Goal: Answer question/provide support: Share knowledge or assist other users

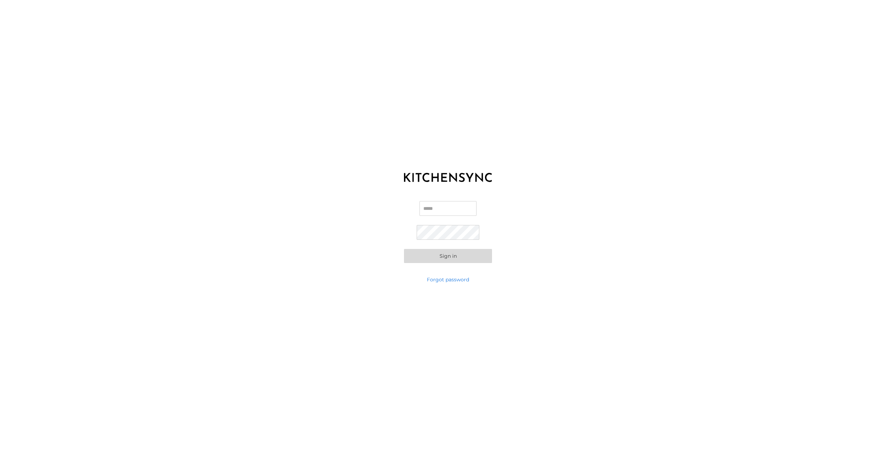
type input "**********"
click at [458, 253] on button "Sign in" at bounding box center [448, 256] width 88 height 14
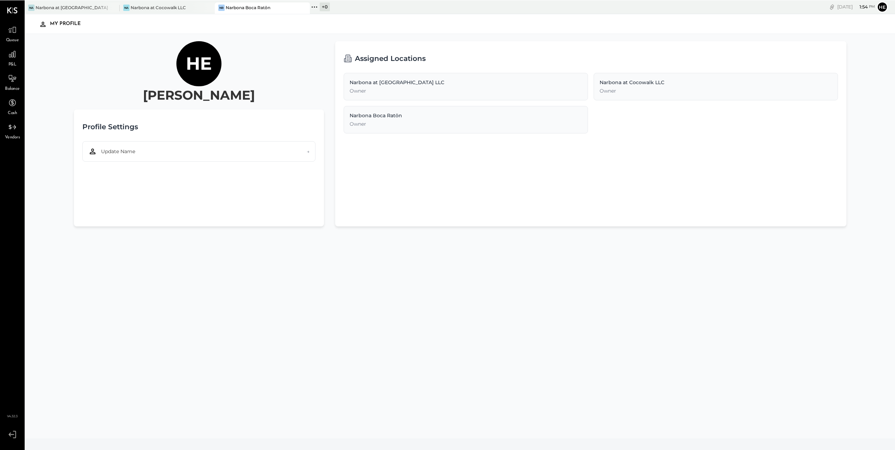
click at [518, 92] on div "Owner" at bounding box center [466, 90] width 232 height 7
click at [365, 90] on div "Owner" at bounding box center [466, 90] width 232 height 7
click at [81, 8] on div "Narbona at [GEOGRAPHIC_DATA] LLC" at bounding box center [73, 7] width 74 height 6
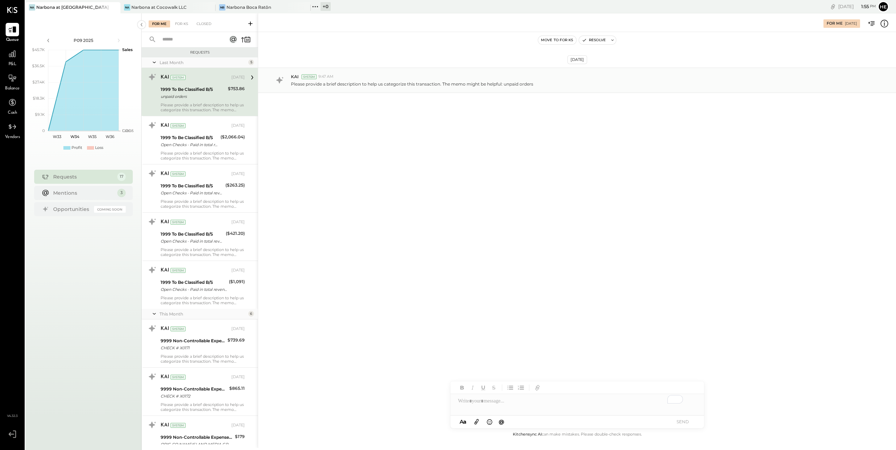
click at [370, 79] on div "KAI System 9:47 AM" at bounding box center [590, 77] width 599 height 6
click at [248, 75] on icon at bounding box center [251, 77] width 9 height 9
click at [198, 104] on div "Please provide a brief description to help us categorize this transaction. The …" at bounding box center [203, 107] width 84 height 10
click at [223, 154] on div "Please provide a brief description to help us categorize this transaction. The …" at bounding box center [203, 156] width 84 height 10
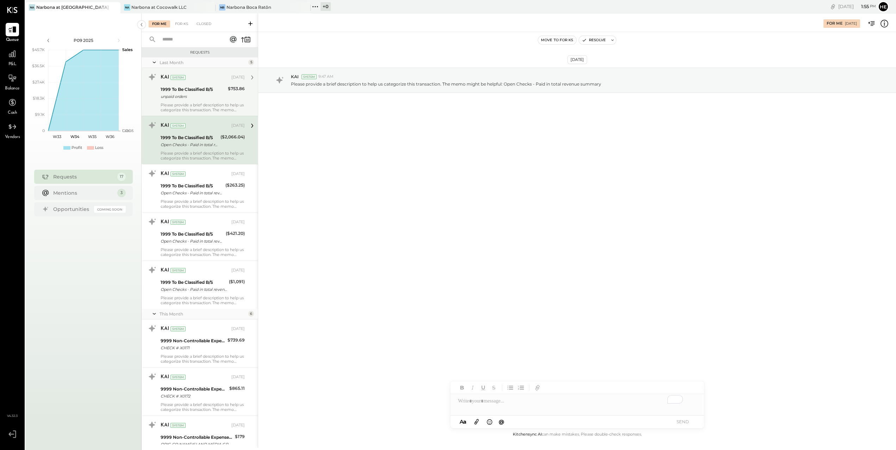
click at [223, 100] on div "1999 To Be Classified B/S unpaid orders" at bounding box center [193, 92] width 65 height 15
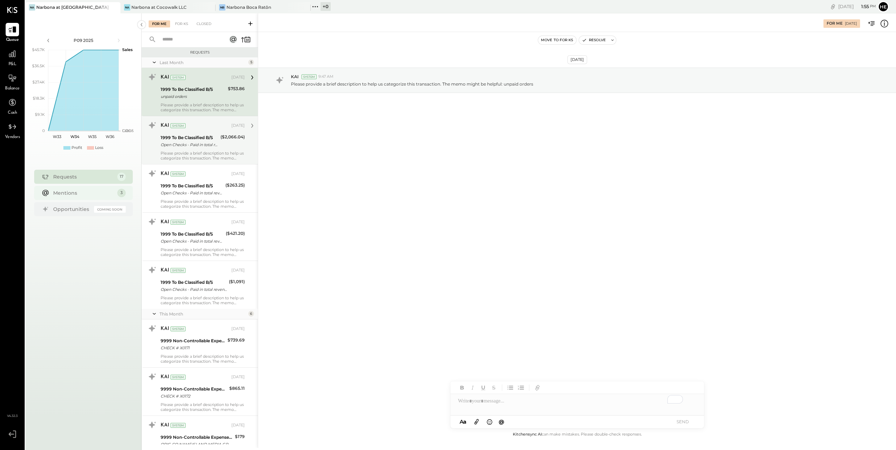
click at [102, 195] on div "Mentions" at bounding box center [83, 192] width 61 height 7
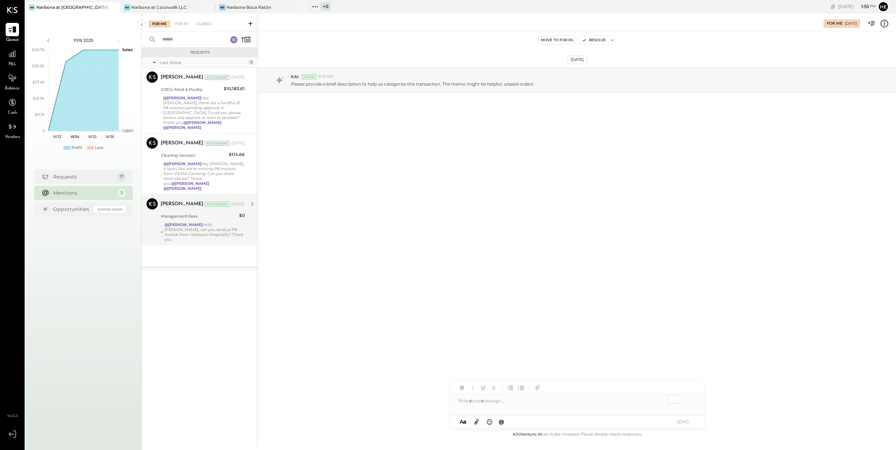
click at [195, 227] on div "@[PERSON_NAME] hello [PERSON_NAME], can you send us P8 invoice from Hotsauce Ho…" at bounding box center [204, 232] width 80 height 20
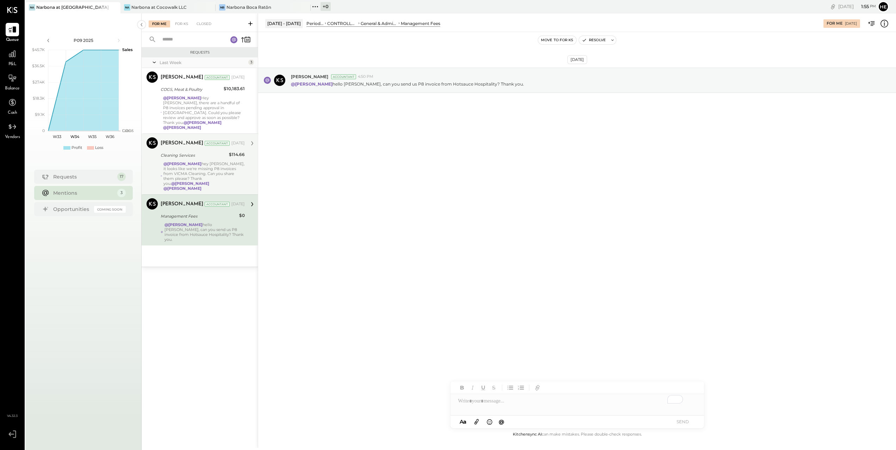
click at [218, 166] on div "@[PERSON_NAME] hey [PERSON_NAME], it looks like we're missing P8 invoices from …" at bounding box center [203, 176] width 81 height 30
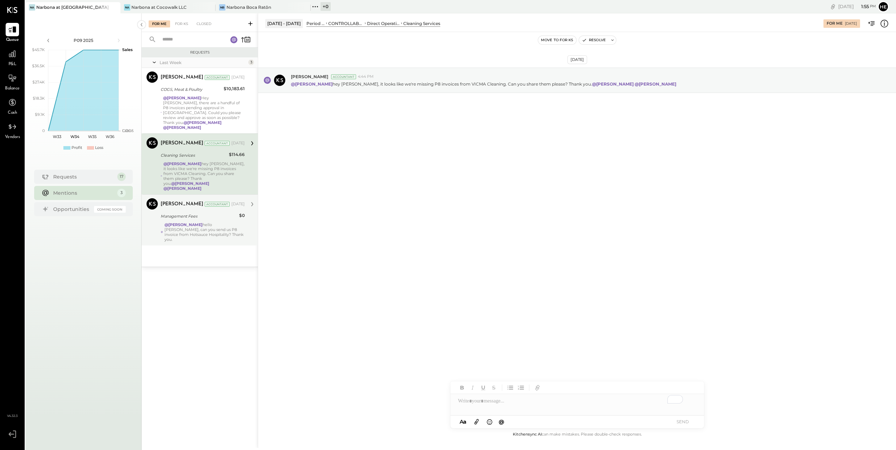
click at [225, 222] on div "@[PERSON_NAME] hello [PERSON_NAME], can you send us P8 invoice from Hotsauce Ho…" at bounding box center [204, 232] width 80 height 20
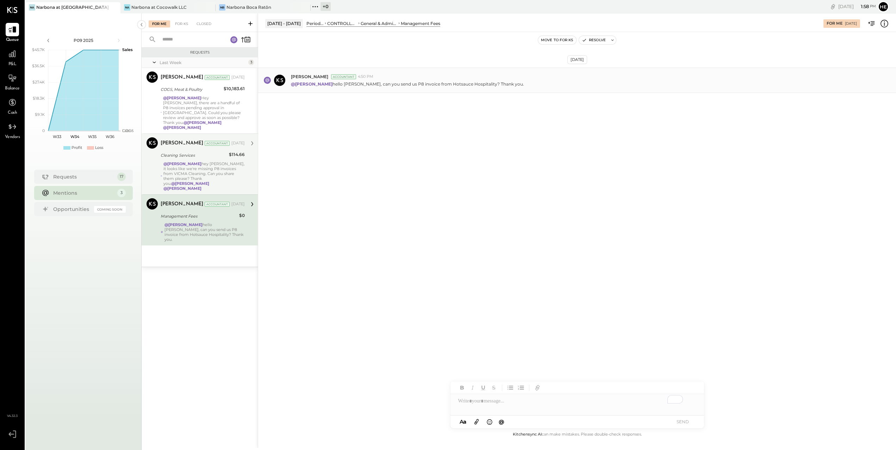
click at [335, 83] on p "@[PERSON_NAME] hello [PERSON_NAME], can you send us P8 invoice from Hotsauce Ho…" at bounding box center [407, 84] width 233 height 6
click at [626, 401] on div "To enrich screen reader interactions, please activate Accessibility in Grammarl…" at bounding box center [576, 401] width 253 height 14
type input "*"
click at [496, 338] on input "text" at bounding box center [508, 335] width 75 height 11
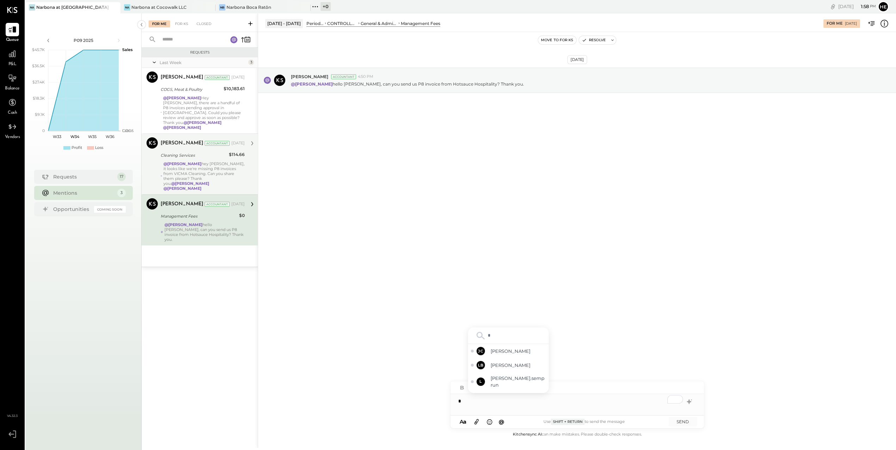
scroll to position [0, 0]
type input "*"
click at [608, 407] on div "*" at bounding box center [576, 401] width 253 height 14
click at [622, 349] on div "[DATE] [PERSON_NAME] Accountant 4:50 PM @[PERSON_NAME] hello [PERSON_NAME], can…" at bounding box center [577, 231] width 638 height 398
click at [495, 80] on div "@[PERSON_NAME] hello [PERSON_NAME], can you send us P8 invoice from Hotsauce Ho…" at bounding box center [590, 83] width 599 height 7
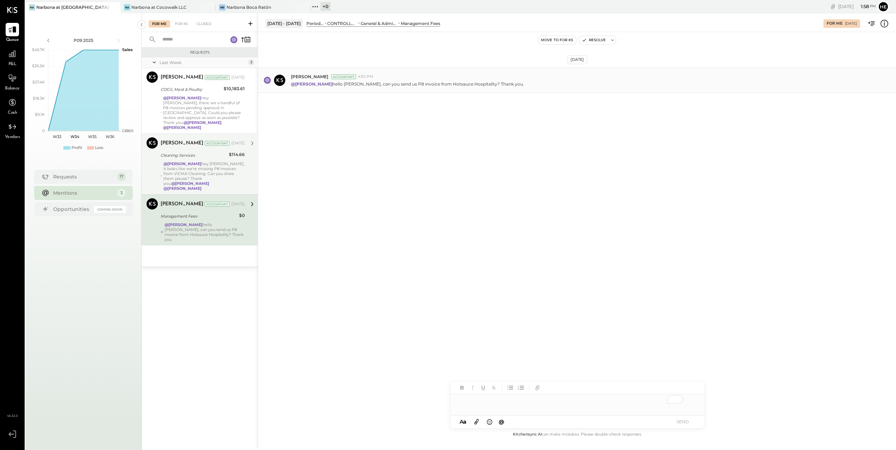
click at [496, 84] on div "@[PERSON_NAME] hello [PERSON_NAME], can you send us P8 invoice from Hotsauce Ho…" at bounding box center [590, 83] width 599 height 7
click at [268, 80] on rect at bounding box center [267, 80] width 7 height 7
click at [501, 425] on span "@" at bounding box center [502, 421] width 6 height 7
type input "*"
click at [683, 415] on div "**********" at bounding box center [576, 401] width 253 height 28
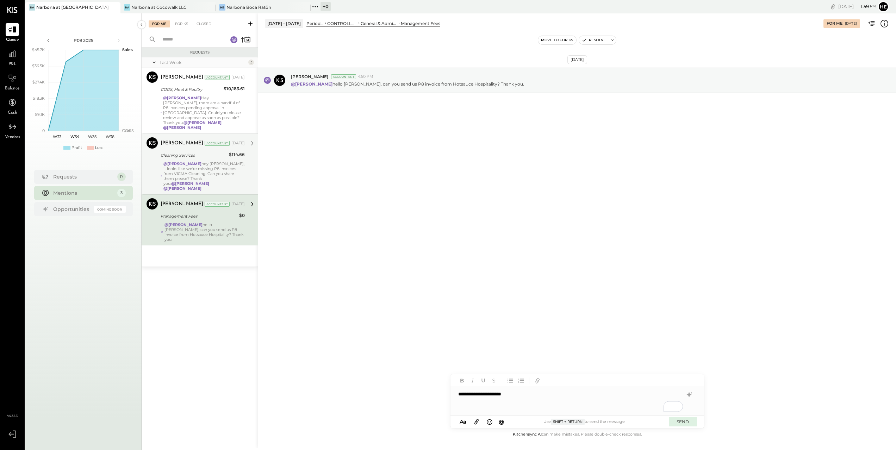
click at [687, 420] on button "SEND" at bounding box center [683, 422] width 28 height 10
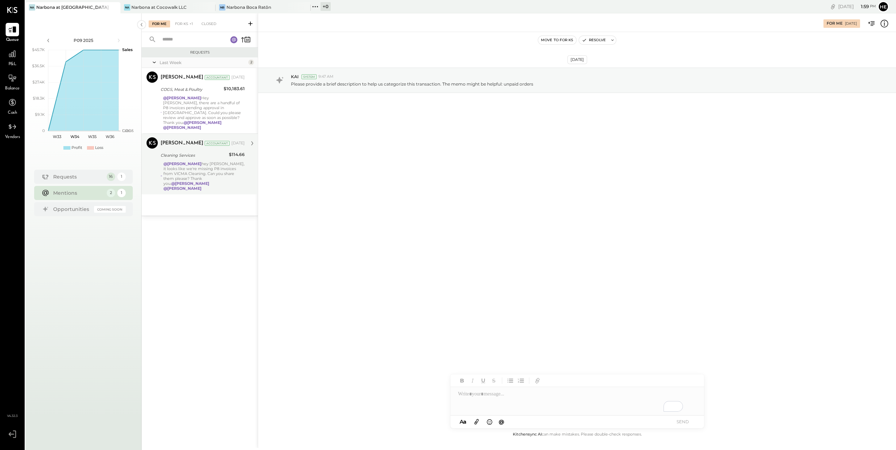
click at [200, 189] on div "Last Week 2 [PERSON_NAME] Accountant [PERSON_NAME] Accountant [DATE] COGS, Meat…" at bounding box center [200, 136] width 116 height 158
click at [159, 179] on div "[PERSON_NAME] Accountant [PERSON_NAME] Accountant [DATE] Cleaning Services $114…" at bounding box center [200, 163] width 116 height 61
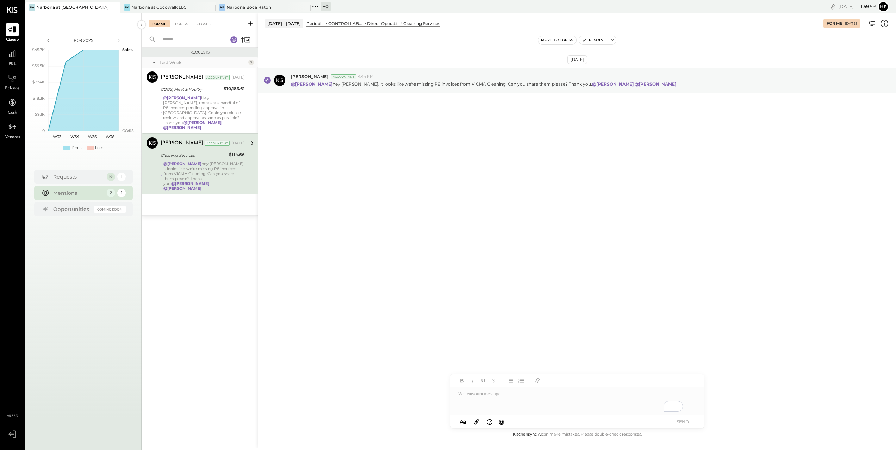
click at [202, 165] on div "@[PERSON_NAME] hey [PERSON_NAME], it looks like we're missing P8 invoices from …" at bounding box center [203, 176] width 81 height 30
click at [251, 139] on icon at bounding box center [251, 143] width 9 height 9
click at [575, 396] on div "To enrich screen reader interactions, please activate Accessibility in Grammarl…" at bounding box center [576, 401] width 253 height 28
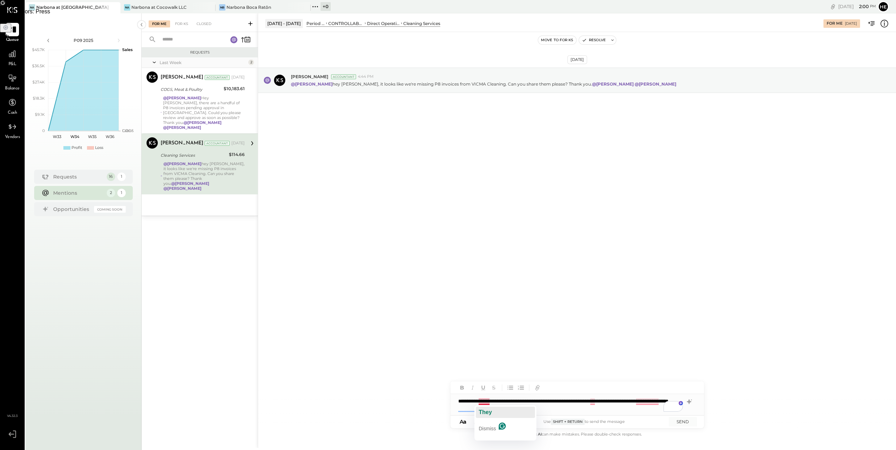
click at [486, 410] on span "They" at bounding box center [484, 412] width 13 height 6
click at [594, 409] on span "In" at bounding box center [593, 412] width 5 height 6
click at [646, 409] on span "numbers" at bounding box center [648, 412] width 22 height 6
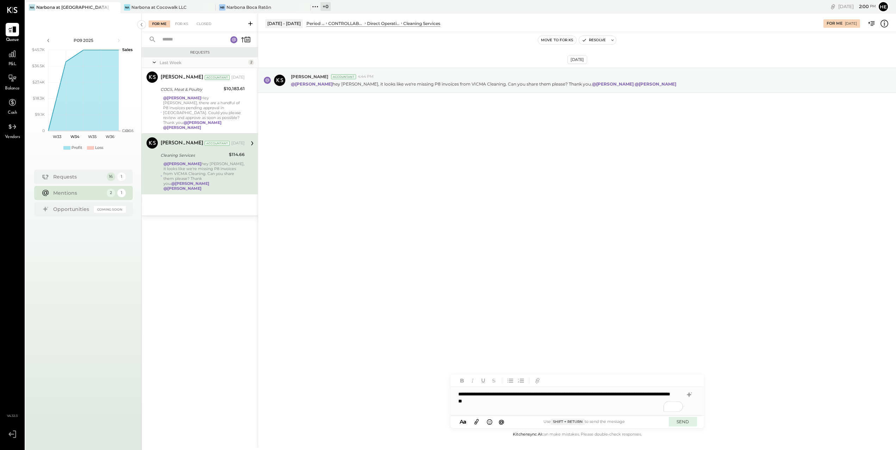
click at [683, 421] on button "SEND" at bounding box center [683, 422] width 28 height 10
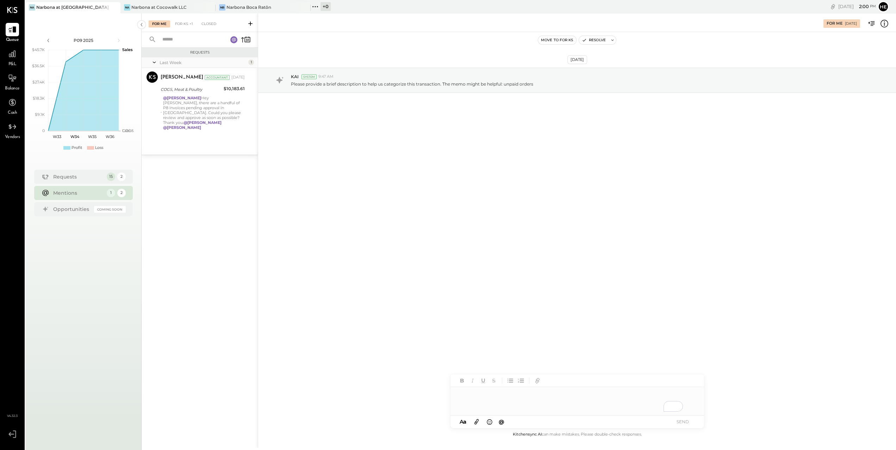
click at [189, 134] on div "Last Week 1 [PERSON_NAME] Accountant [PERSON_NAME] Accountant [DATE] COGS, Meat…" at bounding box center [200, 105] width 116 height 97
click at [246, 75] on div at bounding box center [251, 77] width 13 height 12
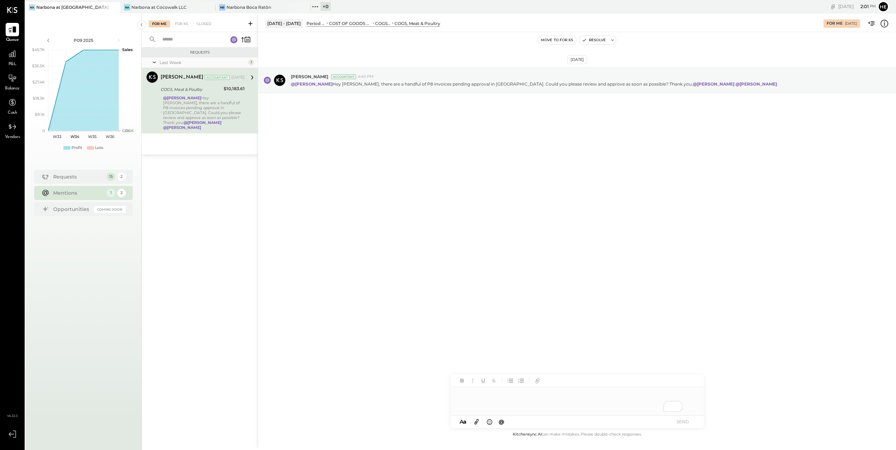
click at [534, 396] on div "To enrich screen reader interactions, please activate Accessibility in Grammarl…" at bounding box center [576, 401] width 253 height 28
click at [684, 419] on button "SEND" at bounding box center [683, 422] width 28 height 10
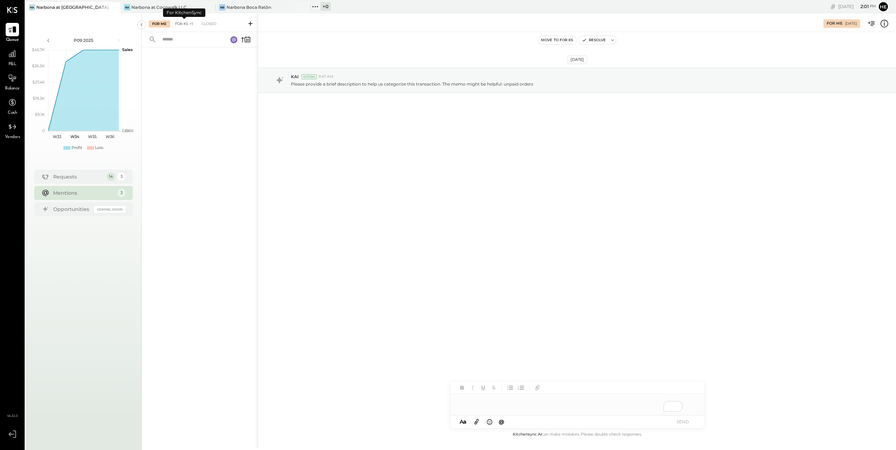
click at [180, 22] on div "For KS +1" at bounding box center [183, 23] width 25 height 7
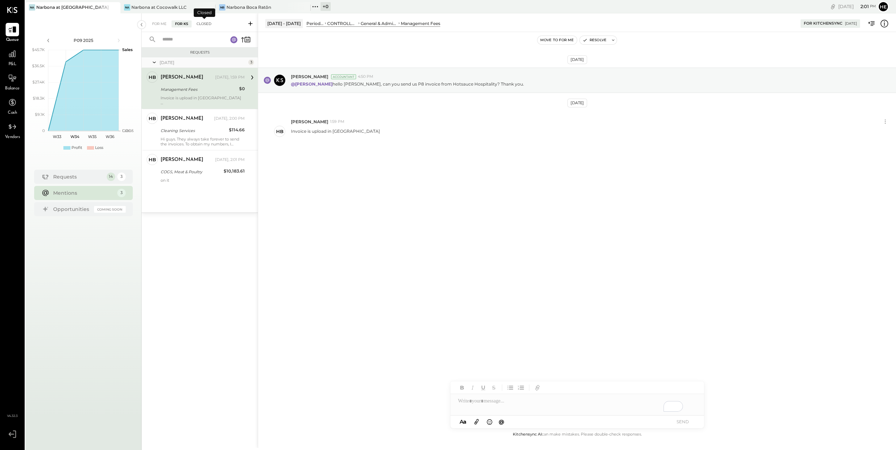
click at [206, 24] on div "Closed" at bounding box center [204, 23] width 22 height 7
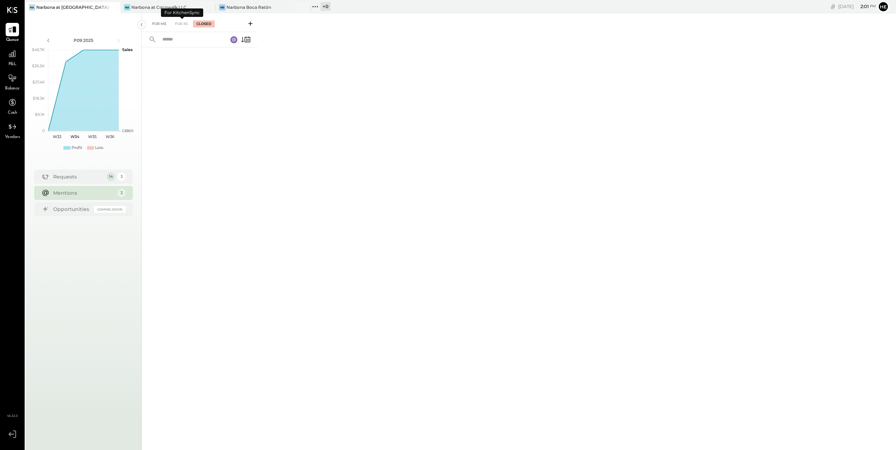
click at [163, 24] on div "For Me" at bounding box center [159, 23] width 21 height 7
click at [67, 183] on div "Requests 14 3" at bounding box center [83, 177] width 99 height 14
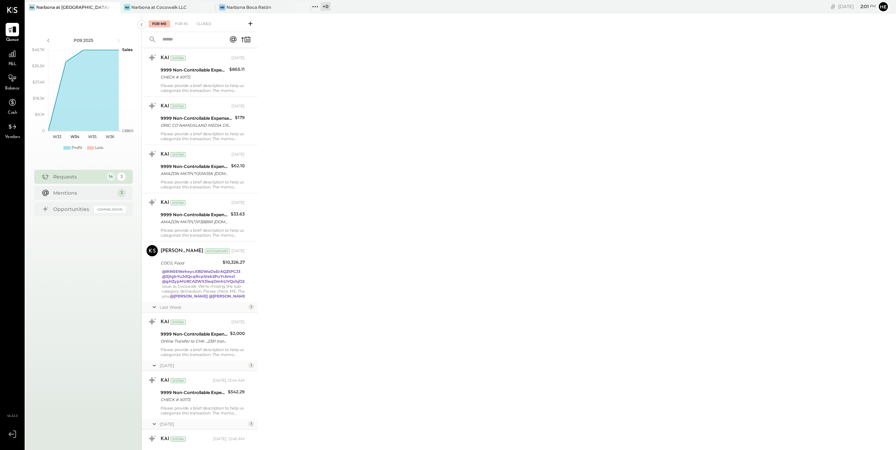
scroll to position [378, 0]
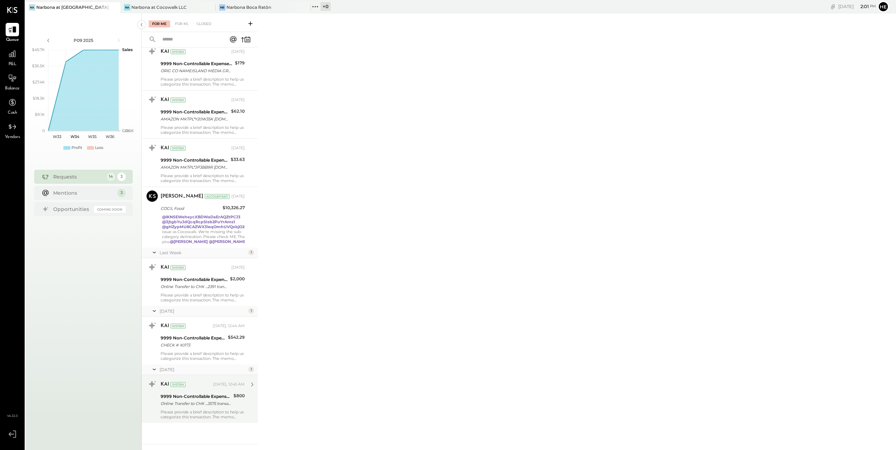
click at [207, 397] on div "9999 Non-Controllable Expenses:Other Income and Expenses:To Be Classified P&L" at bounding box center [196, 396] width 71 height 7
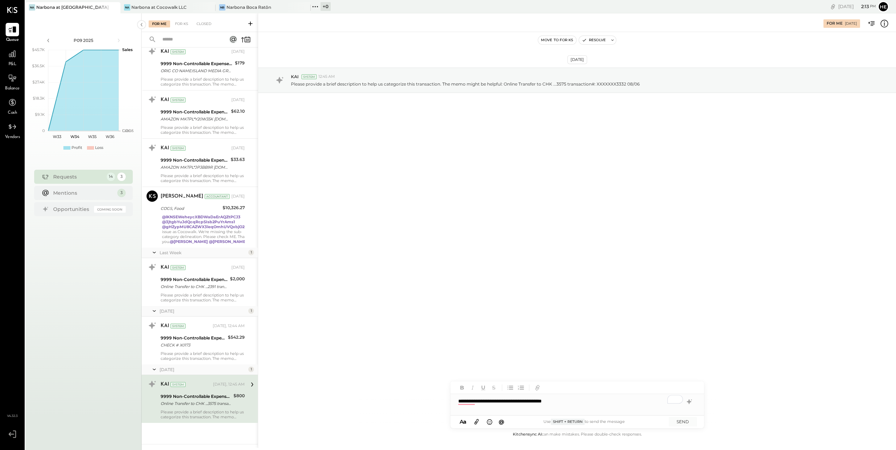
click at [557, 402] on div "**********" at bounding box center [576, 401] width 253 height 14
click at [537, 400] on div "**********" at bounding box center [576, 401] width 253 height 14
click at [686, 418] on button "SEND" at bounding box center [683, 422] width 28 height 10
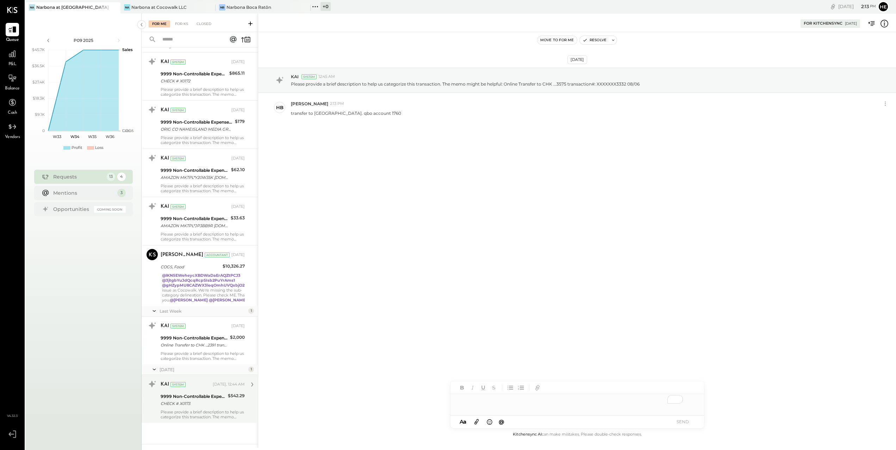
click at [196, 398] on div "9999 Non-Controllable Expenses:Other Income and Expenses:To Be Classified P&L" at bounding box center [193, 396] width 65 height 7
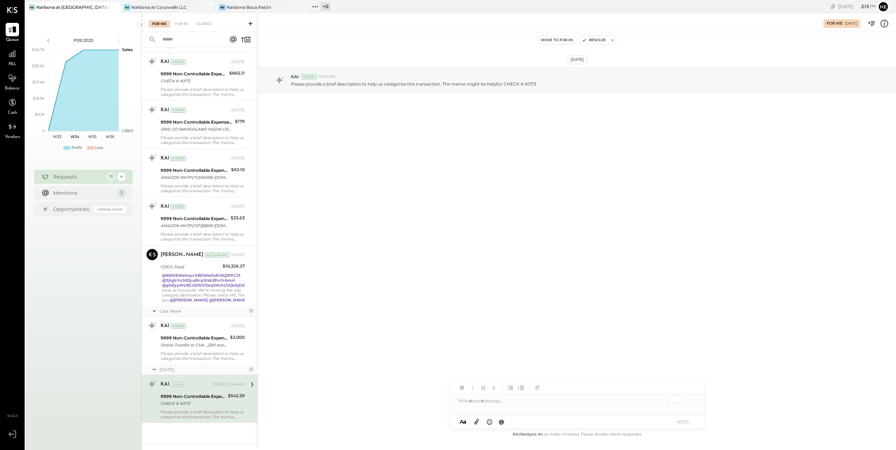
click at [509, 407] on div "To enrich screen reader interactions, please activate Accessibility in Grammarl…" at bounding box center [576, 401] width 253 height 14
click at [506, 401] on div "**********" at bounding box center [576, 401] width 253 height 14
drag, startPoint x: 518, startPoint y: 402, endPoint x: 493, endPoint y: 402, distance: 25.0
click at [493, 402] on div "**********" at bounding box center [576, 401] width 253 height 14
click at [690, 421] on button "SEND" at bounding box center [683, 422] width 28 height 10
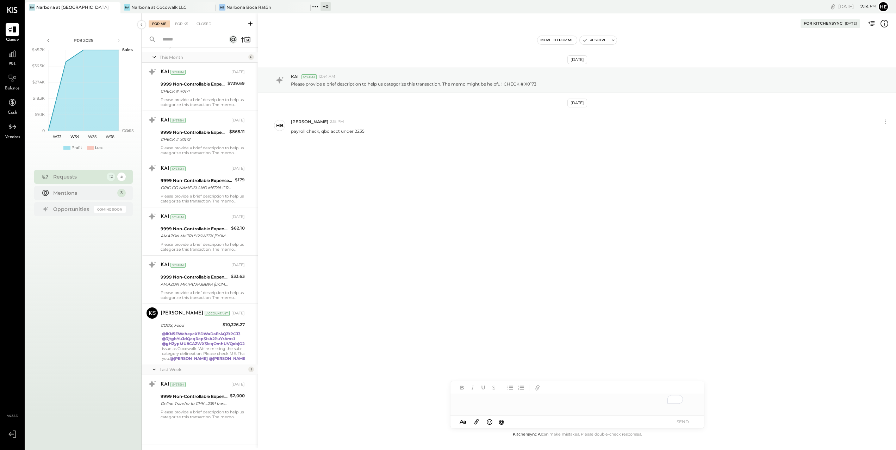
scroll to position [262, 0]
click at [220, 399] on div "9999 Non-Controllable Expenses:Other Income and Expenses:To Be Classified P&L" at bounding box center [194, 396] width 67 height 7
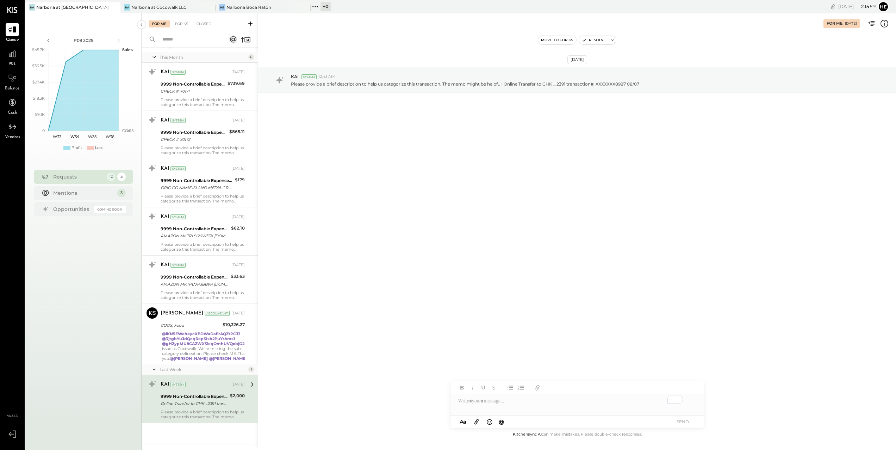
click at [490, 402] on div "To enrich screen reader interactions, please activate Accessibility in Grammarl…" at bounding box center [576, 401] width 253 height 14
click at [528, 402] on div "**********" at bounding box center [576, 401] width 253 height 14
click at [468, 413] on span "transfer" at bounding box center [468, 412] width 21 height 6
click at [690, 420] on button "SEND" at bounding box center [683, 422] width 28 height 10
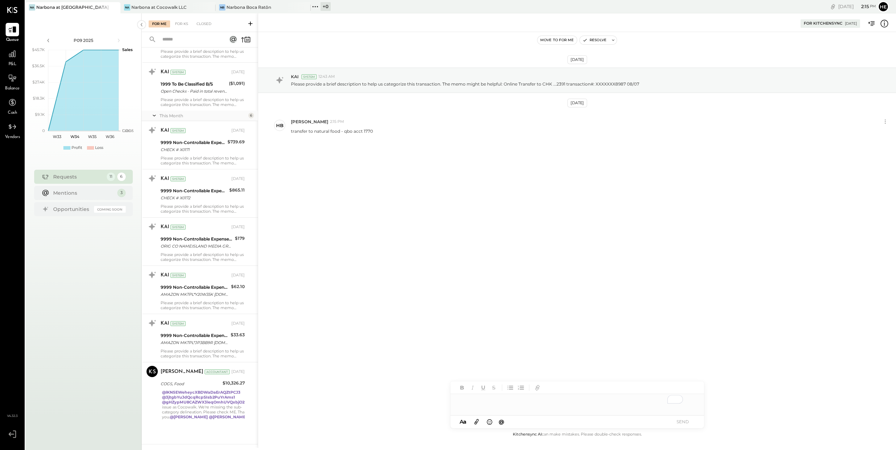
scroll to position [203, 0]
click at [208, 395] on strong "@3jtgbYuJdQcqRcpSIsb2PuYrAms1" at bounding box center [198, 397] width 73 height 5
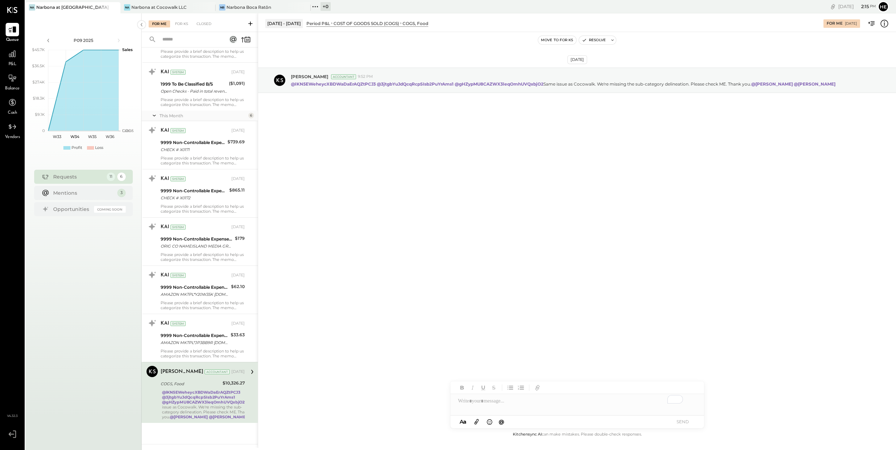
click at [249, 367] on icon at bounding box center [251, 371] width 9 height 9
click at [214, 406] on div "@lKN5EWeheycXBDWaDaErAQZtPCJ3 @3jtgbYuJdQcqRcpSIsb2PuYrAms1 @gHZypMU8CAZWX3leqO…" at bounding box center [209, 405] width 94 height 30
click at [561, 408] on div "To enrich screen reader interactions, please activate Accessibility in Grammarl…" at bounding box center [576, 401] width 253 height 14
click at [682, 422] on button "SEND" at bounding box center [683, 422] width 28 height 10
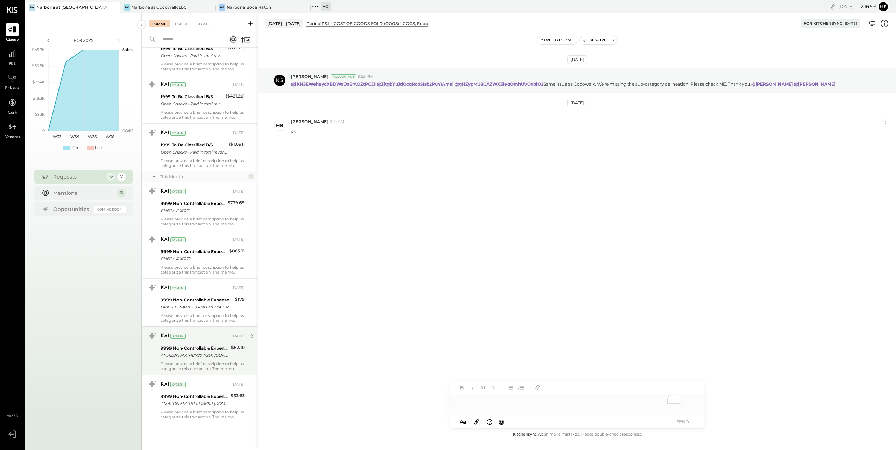
click at [199, 345] on div "9999 Non-Controllable Expenses:Other Income and Expenses:To Be Classified P&L" at bounding box center [195, 348] width 68 height 7
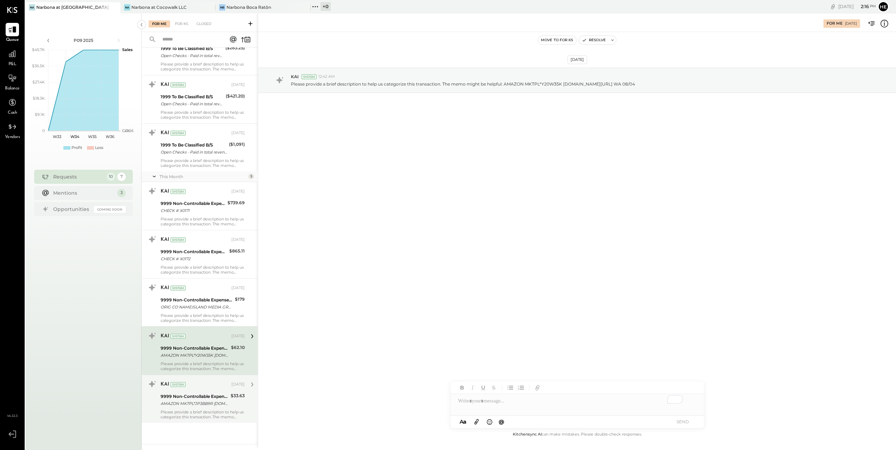
click at [217, 396] on div "9999 Non-Controllable Expenses:Other Income and Expenses:To Be Classified P&L" at bounding box center [195, 396] width 68 height 7
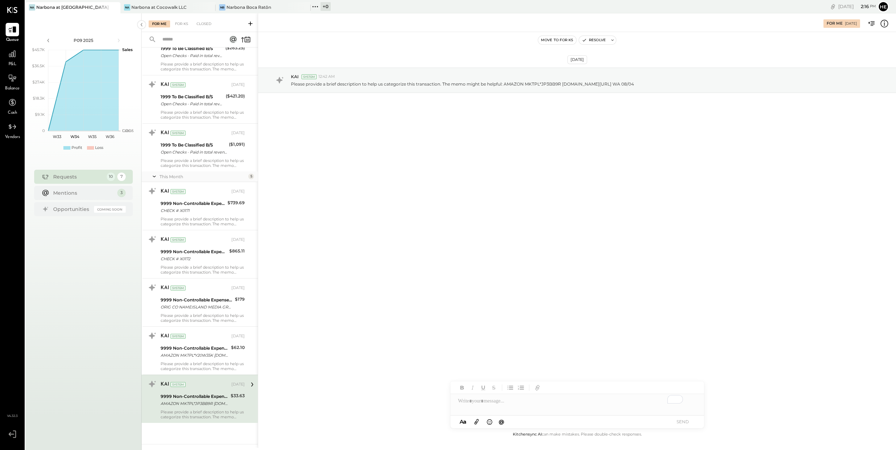
click at [536, 403] on div "To enrich screen reader interactions, please activate Accessibility in Grammarl…" at bounding box center [576, 401] width 253 height 14
click at [508, 401] on div "****" at bounding box center [576, 404] width 253 height 21
click at [681, 423] on button "SEND" at bounding box center [683, 422] width 28 height 10
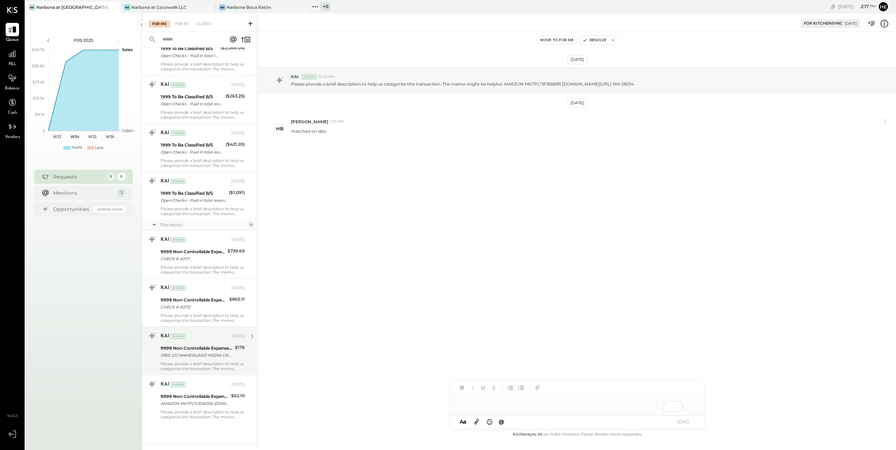
scroll to position [89, 0]
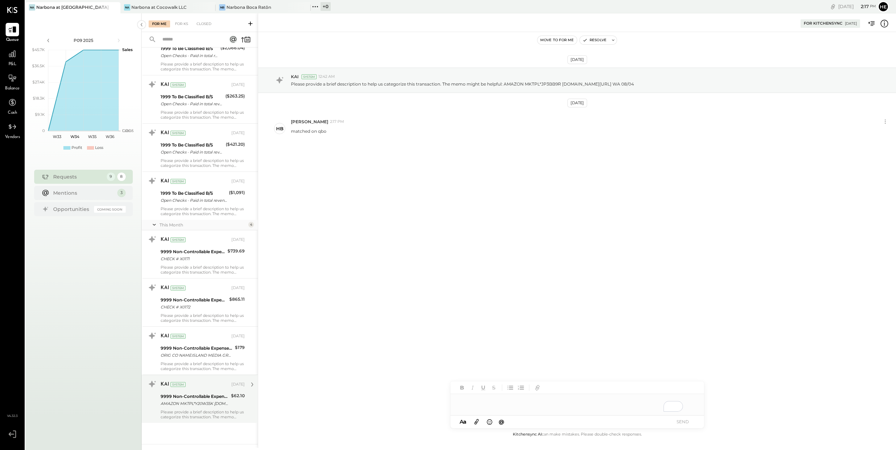
click at [190, 405] on div "AMAZON MKTPL*Y20W35K [DOMAIN_NAME][URL] WA 08/04" at bounding box center [195, 403] width 68 height 7
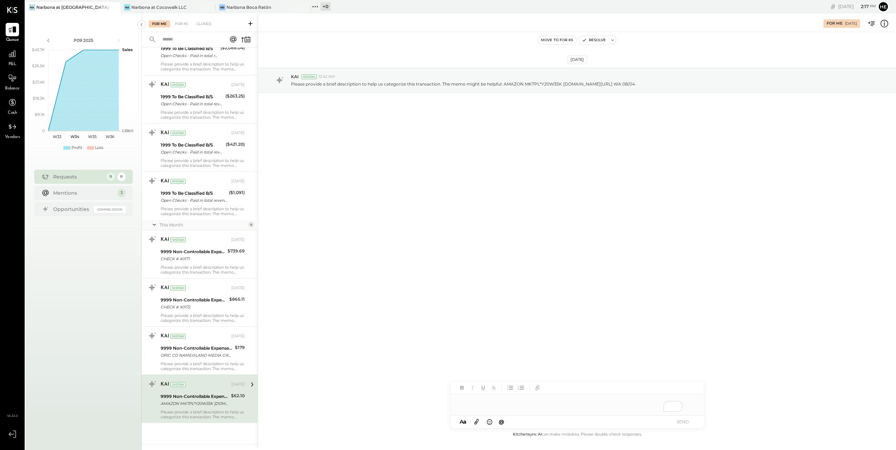
click at [516, 405] on div "To enrich screen reader interactions, please activate Accessibility in Grammarl…" at bounding box center [576, 404] width 253 height 21
click at [691, 424] on button "SEND" at bounding box center [683, 422] width 28 height 10
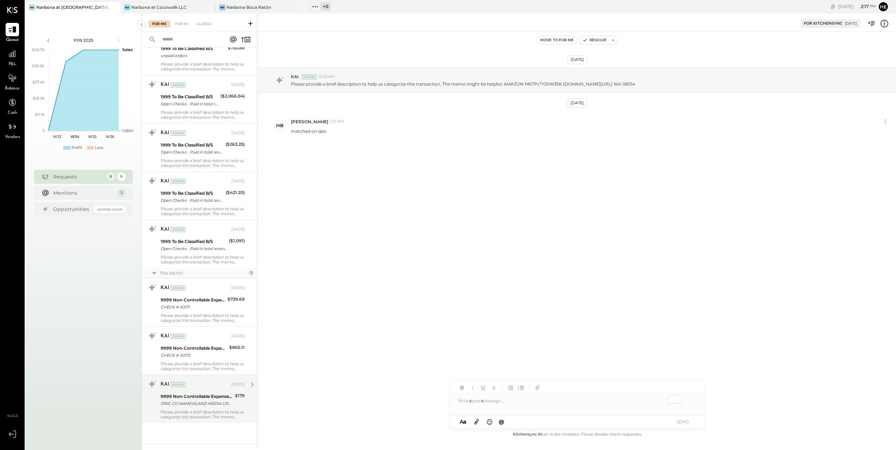
click at [243, 411] on div "Please provide a brief description to help us categorize this transaction. The …" at bounding box center [203, 414] width 84 height 10
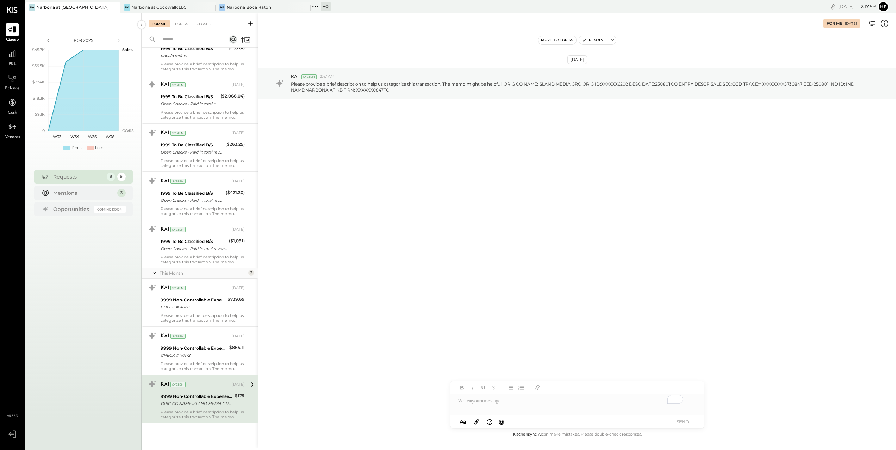
click at [585, 405] on div "To enrich screen reader interactions, please activate Accessibility in Grammarl…" at bounding box center [576, 401] width 253 height 14
click at [682, 418] on button "SEND" at bounding box center [683, 422] width 28 height 10
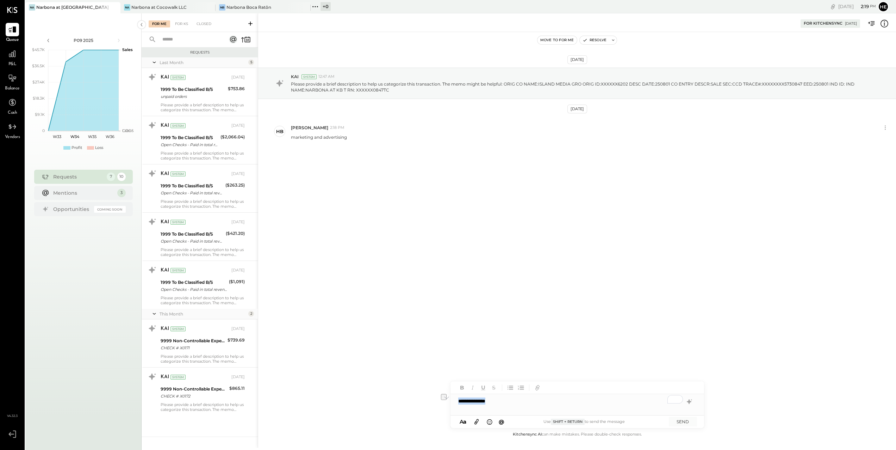
drag, startPoint x: 510, startPoint y: 404, endPoint x: 435, endPoint y: 401, distance: 75.4
click at [435, 401] on div "**********" at bounding box center [577, 230] width 638 height 434
click at [242, 395] on div "$865.11" at bounding box center [236, 392] width 15 height 15
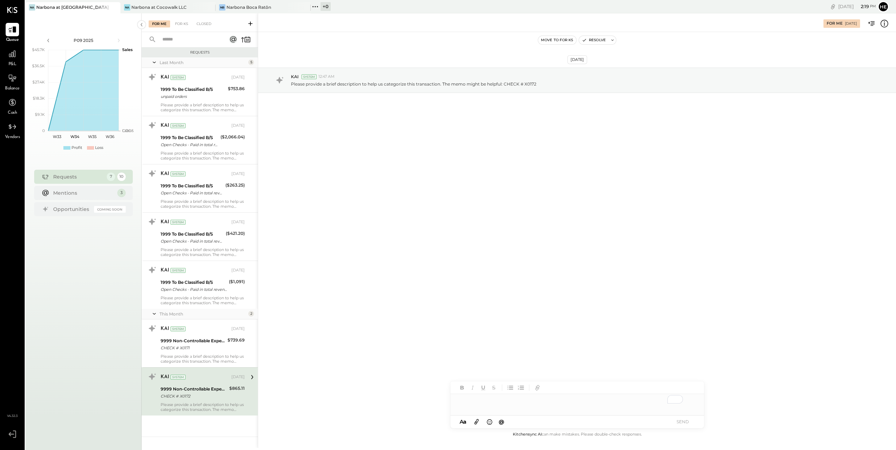
click at [547, 403] on div "To enrich screen reader interactions, please activate Accessibility in Grammarl…" at bounding box center [576, 401] width 253 height 14
click at [685, 418] on button "SEND" at bounding box center [683, 422] width 28 height 10
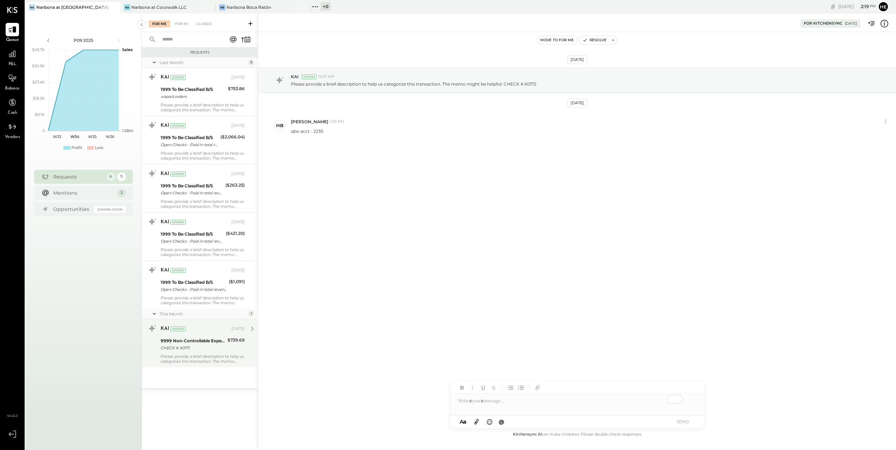
click at [202, 355] on div "Please provide a brief description to help us categorize this transaction. The …" at bounding box center [203, 359] width 84 height 10
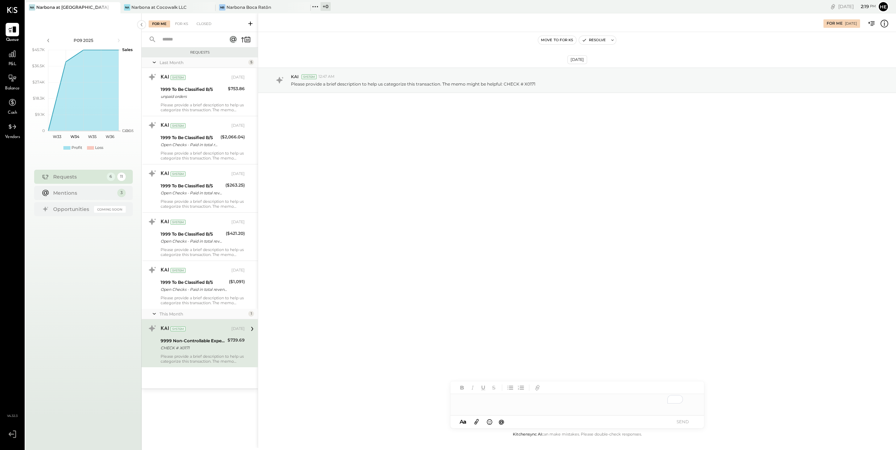
click at [524, 403] on div "To enrich screen reader interactions, please activate Accessibility in Grammarl…" at bounding box center [576, 401] width 253 height 14
click at [681, 423] on button "SEND" at bounding box center [683, 422] width 28 height 10
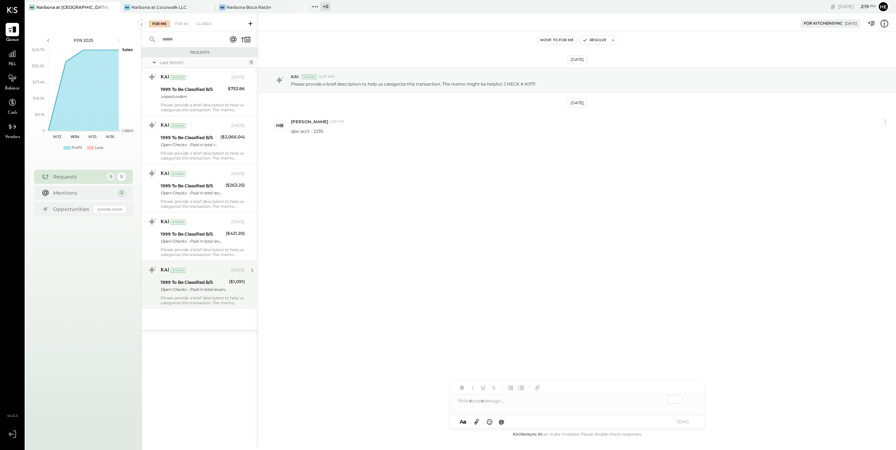
click at [181, 303] on div "Please provide a brief description to help us categorize this transaction. The …" at bounding box center [203, 300] width 84 height 10
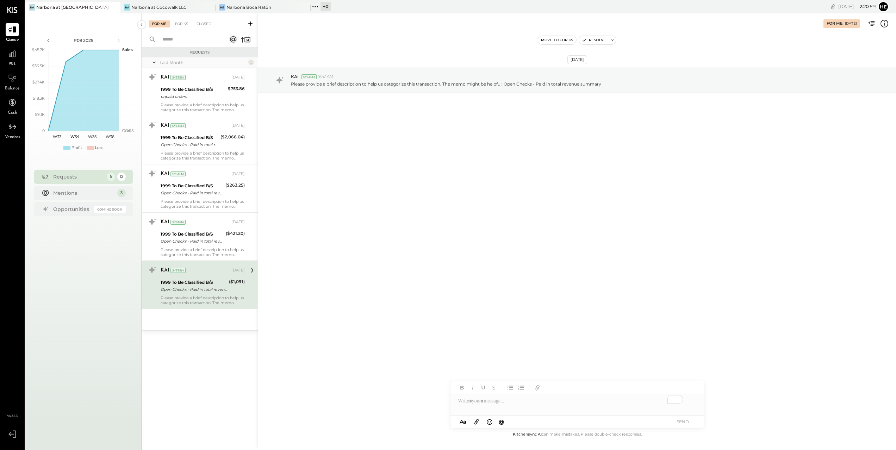
click at [251, 270] on icon at bounding box center [251, 270] width 9 height 9
click at [609, 40] on button at bounding box center [612, 40] width 7 height 8
click at [649, 90] on icon at bounding box center [649, 89] width 8 height 8
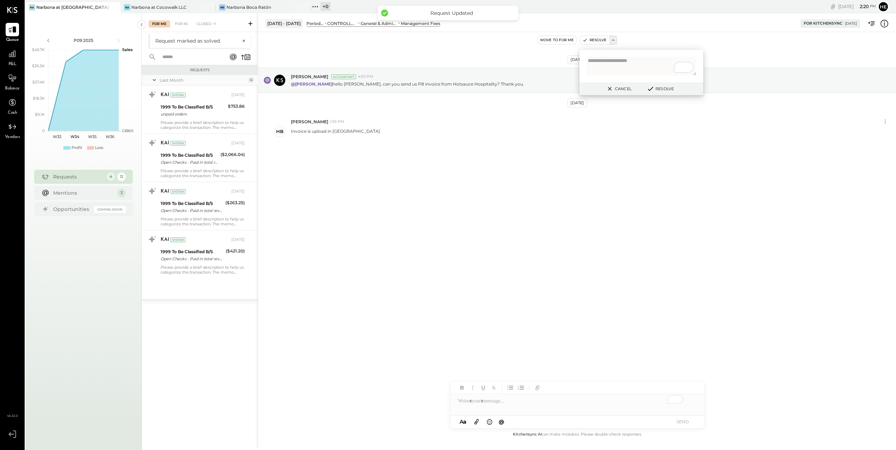
click at [649, 90] on icon at bounding box center [650, 89] width 8 height 8
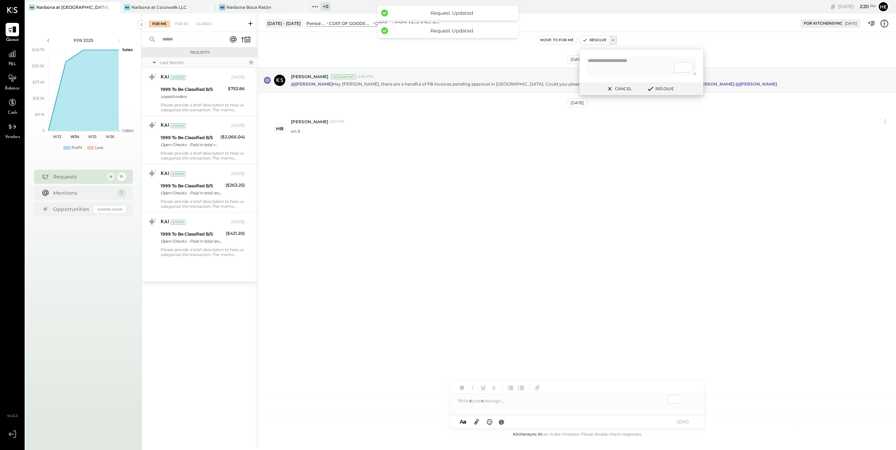
click at [579, 187] on div "[DATE] [PERSON_NAME] Accountant 4:40 PM @[PERSON_NAME] Hey [PERSON_NAME], there…" at bounding box center [577, 124] width 638 height 149
click at [661, 40] on div "Move to for me Resolve Cancel Resolve" at bounding box center [577, 40] width 638 height 9
click at [481, 93] on div "[PERSON_NAME] Accountant 4:40 PM @[PERSON_NAME] Hey [PERSON_NAME], there are a …" at bounding box center [577, 80] width 638 height 25
click at [485, 82] on p "@[PERSON_NAME] Hey [PERSON_NAME], there are a handful of P8 invoices pending ap…" at bounding box center [534, 84] width 487 height 6
click at [193, 248] on div "Please provide a brief description to help us categorize this transaction. The …" at bounding box center [203, 252] width 84 height 10
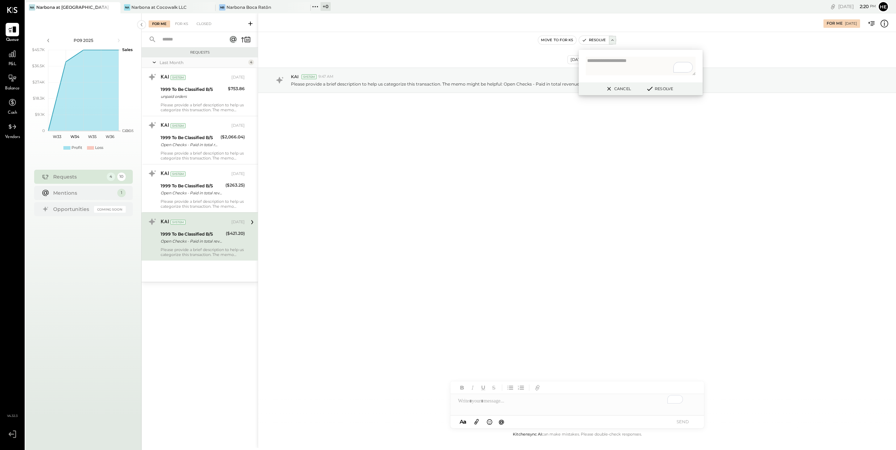
click at [619, 39] on div "Move to for ks Resolve Cancel Resolve" at bounding box center [577, 40] width 638 height 9
click at [615, 39] on icon at bounding box center [612, 40] width 5 height 5
click at [484, 198] on div "[DATE] KAI System 9:47 AM Please provide a brief description to help us categor…" at bounding box center [577, 231] width 638 height 398
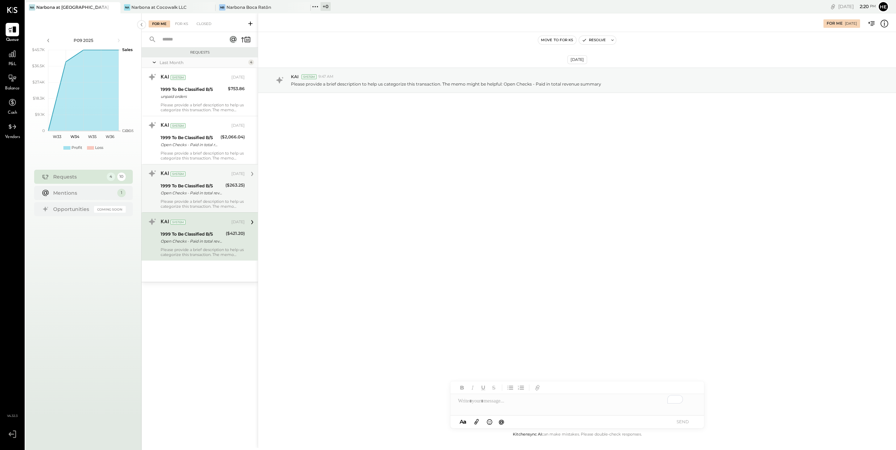
click at [173, 193] on div "Open Checks - Paid in total revenue summary" at bounding box center [192, 192] width 63 height 7
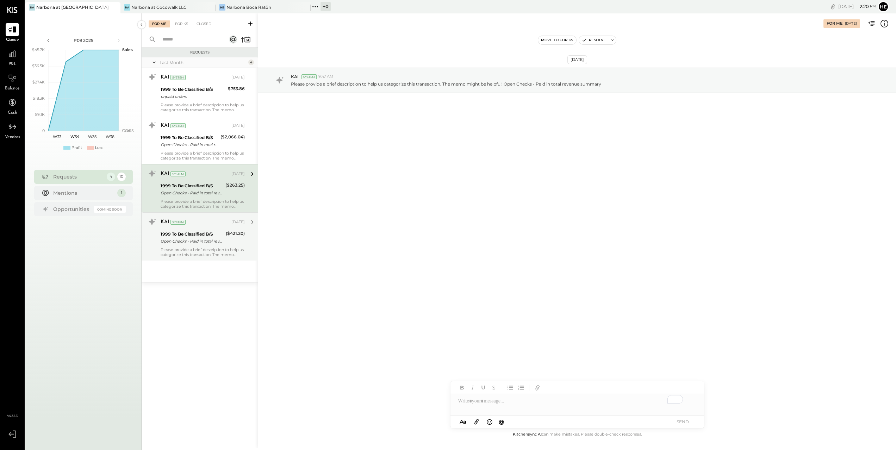
click at [210, 218] on div "KAI System [DATE]" at bounding box center [203, 222] width 84 height 10
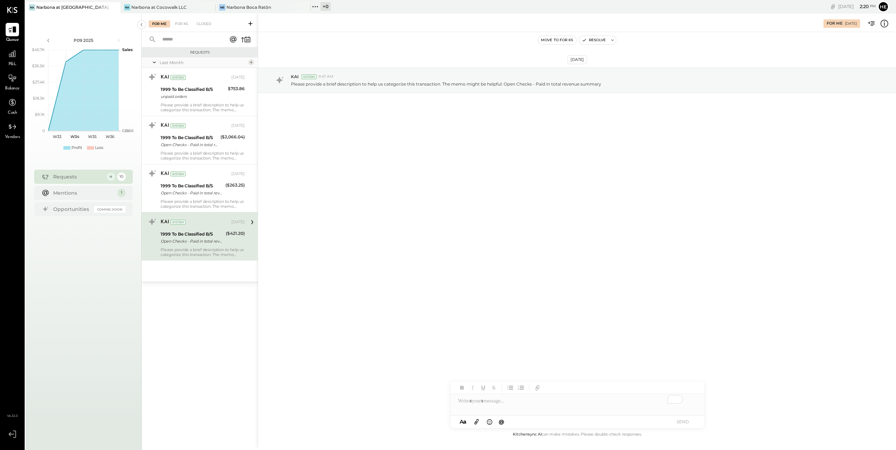
click at [564, 42] on button "Move to for ks" at bounding box center [557, 40] width 38 height 8
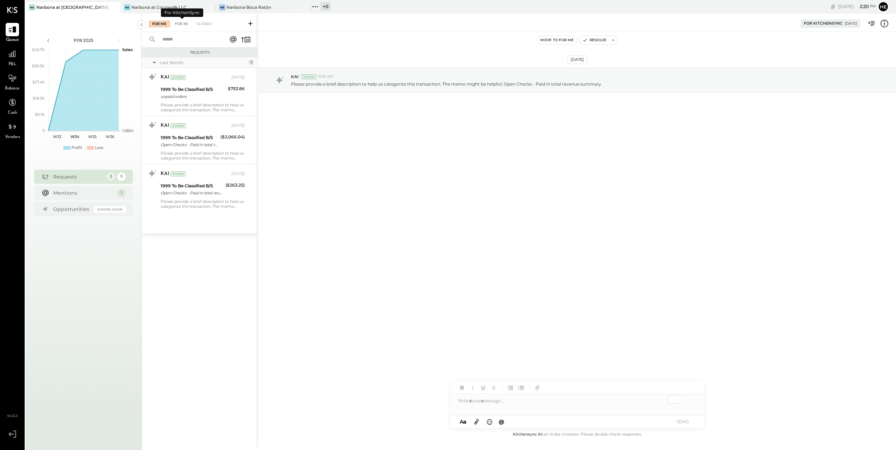
click at [186, 26] on div "For KS" at bounding box center [181, 23] width 20 height 7
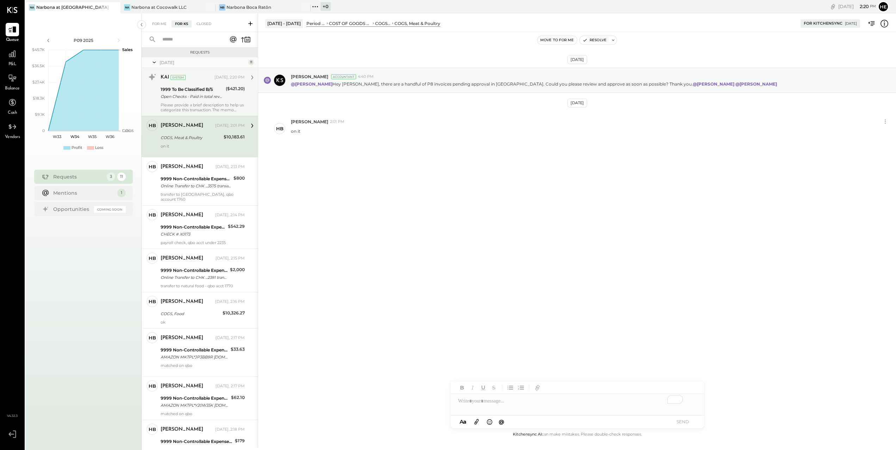
click at [177, 105] on div "Please provide a brief description to help us categorize this transaction. The …" at bounding box center [203, 107] width 84 height 10
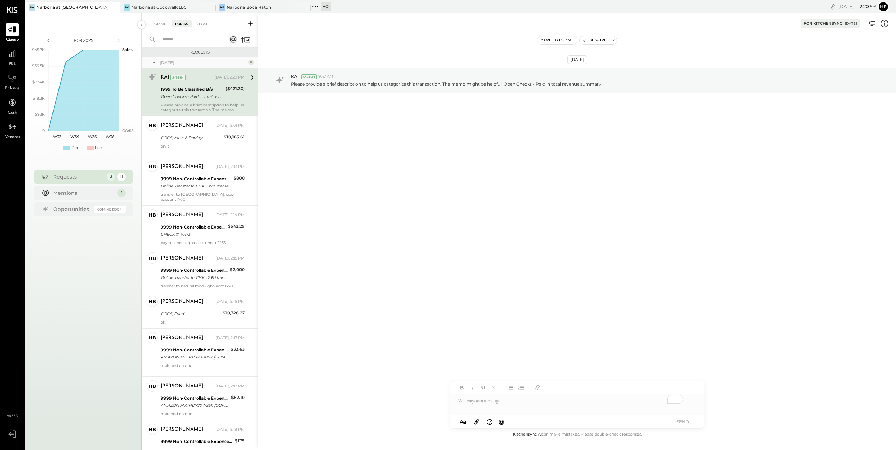
click at [553, 39] on button "Move to for me" at bounding box center [556, 40] width 39 height 8
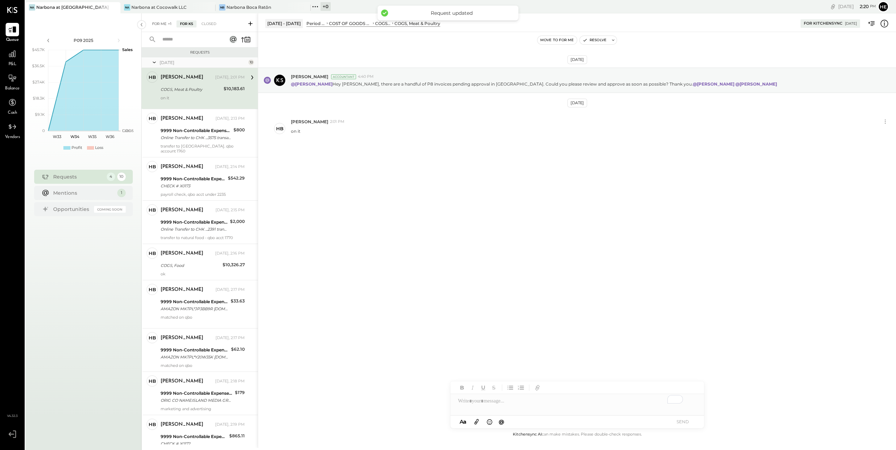
click at [157, 27] on div "For Me +1" at bounding box center [162, 23] width 26 height 7
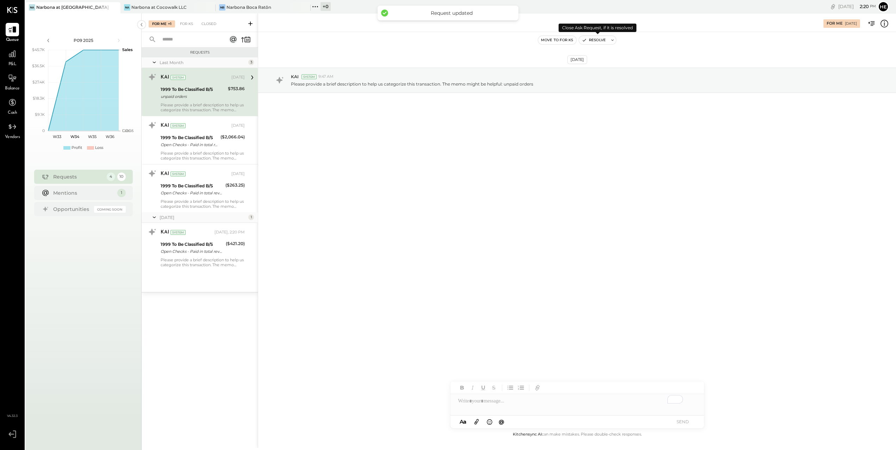
click at [598, 39] on button "Resolve" at bounding box center [594, 40] width 30 height 8
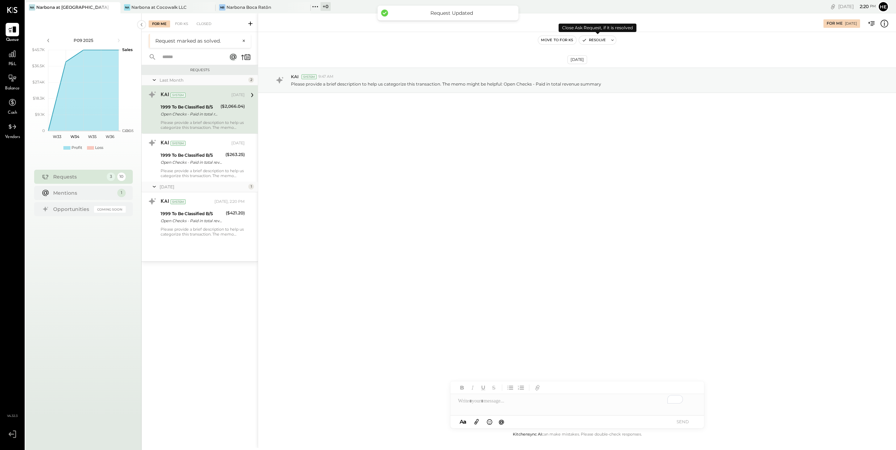
click at [598, 39] on button "Resolve" at bounding box center [594, 40] width 30 height 8
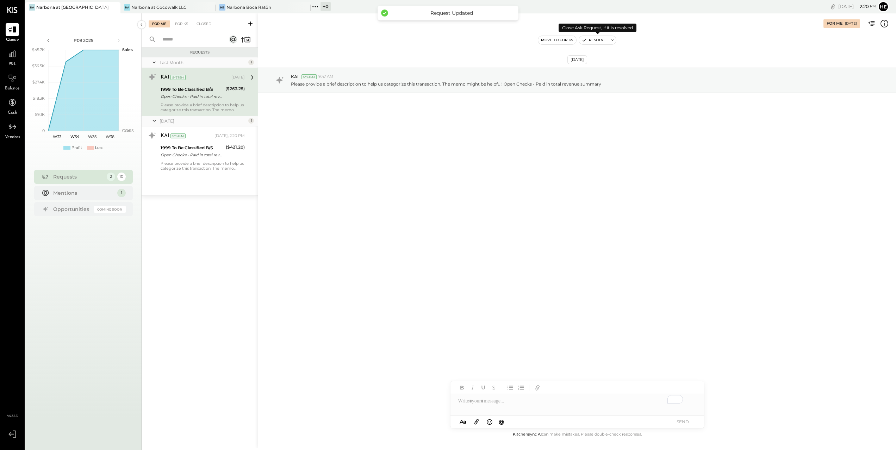
click at [598, 39] on button "Resolve" at bounding box center [594, 40] width 30 height 8
click at [223, 102] on div "Please provide a brief description to help us categorize this transaction. The …" at bounding box center [203, 107] width 84 height 10
click at [594, 41] on button "Resolve" at bounding box center [594, 40] width 30 height 8
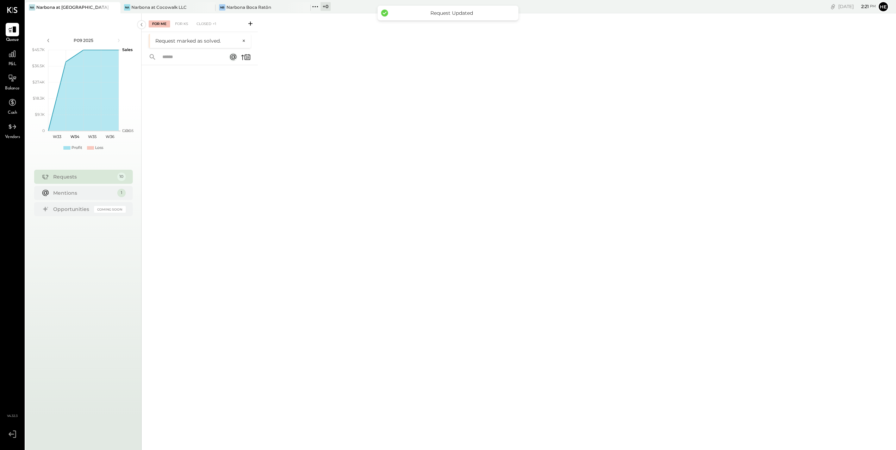
click at [680, 150] on div "For Me For KS Closed +1 Request marked as solved. ×" at bounding box center [519, 230] width 754 height 434
click at [199, 20] on div "For Me For KS Closed +1" at bounding box center [200, 22] width 116 height 19
click at [201, 24] on div "Closed +1" at bounding box center [206, 23] width 27 height 7
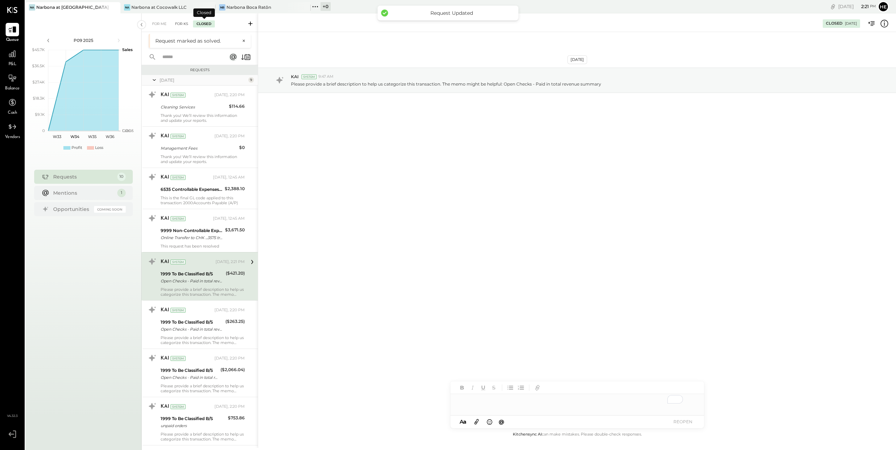
click at [184, 25] on div "For KS" at bounding box center [181, 23] width 20 height 7
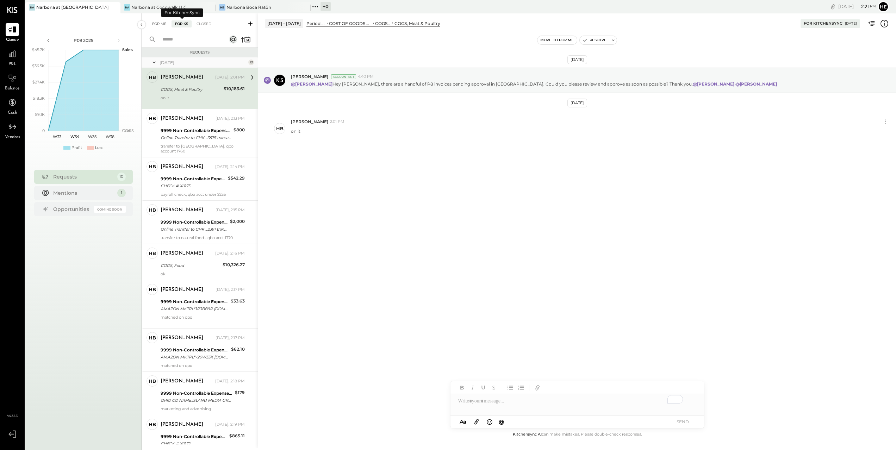
click at [157, 24] on div "For Me" at bounding box center [159, 23] width 21 height 7
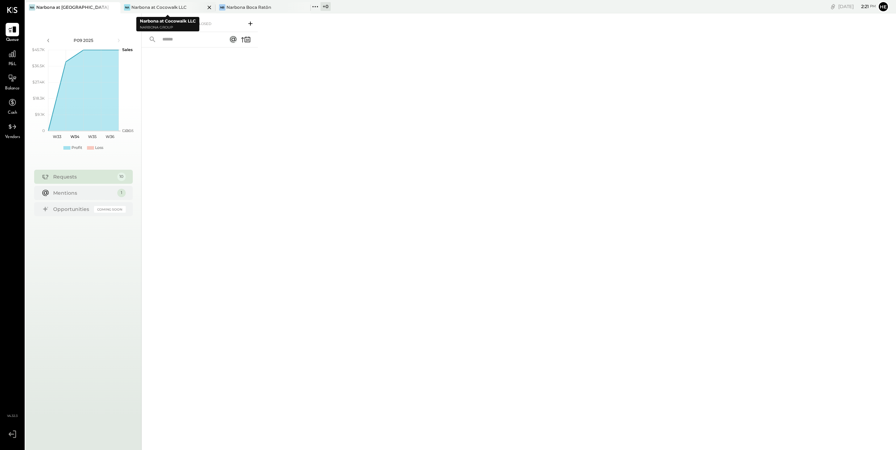
click at [160, 9] on div "Narbona at Cocowalk LLC" at bounding box center [158, 7] width 55 height 6
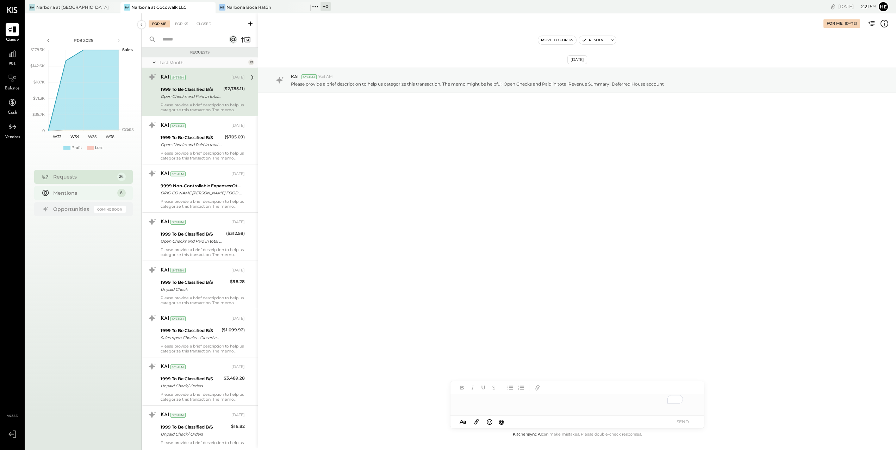
click at [95, 191] on div "Mentions" at bounding box center [83, 192] width 61 height 7
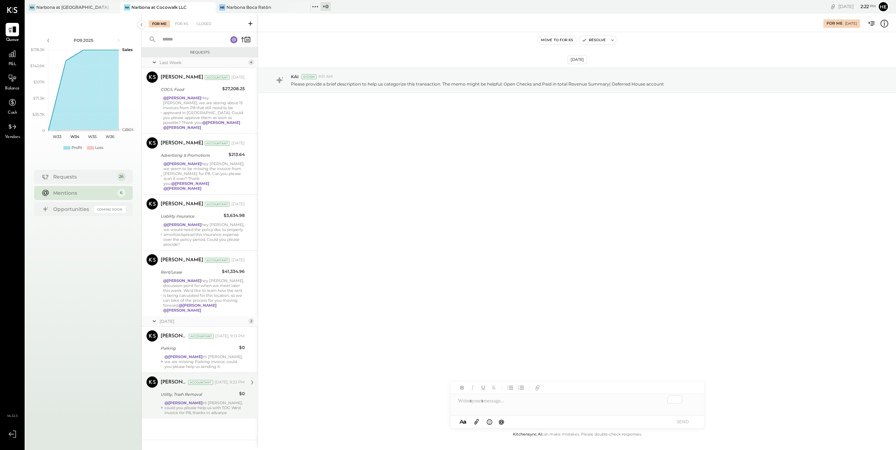
click at [234, 400] on div "@[PERSON_NAME] Hi [PERSON_NAME], could you please help us with TOG West invoice…" at bounding box center [204, 407] width 80 height 15
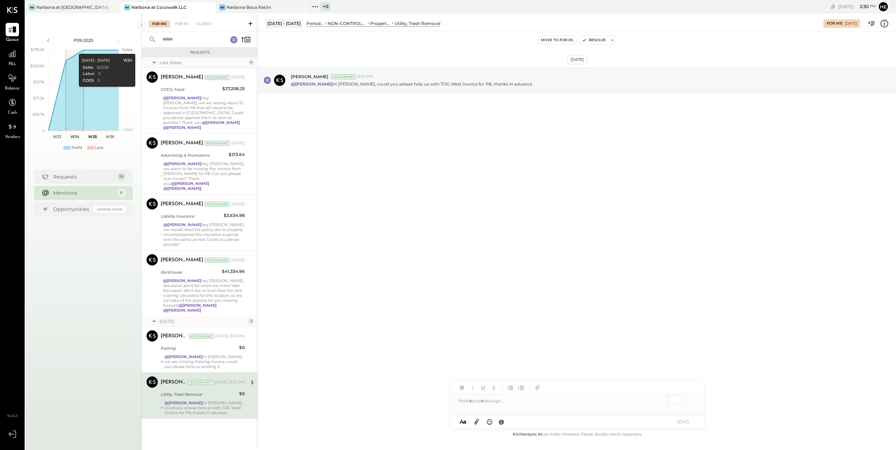
click at [499, 403] on div "To enrich screen reader interactions, please activate Accessibility in Grammarl…" at bounding box center [576, 401] width 253 height 14
click at [679, 425] on button "SEND" at bounding box center [683, 422] width 28 height 10
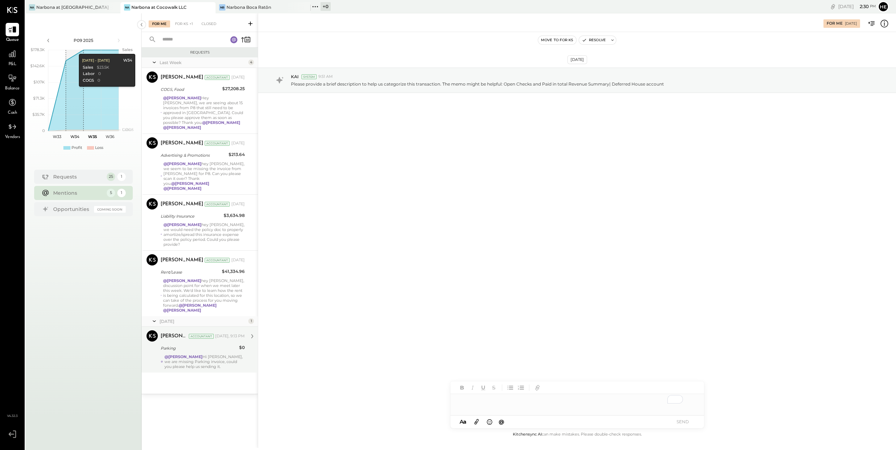
click at [220, 354] on div "@[PERSON_NAME] Hi [PERSON_NAME], we are missing Parking invoice, could you plea…" at bounding box center [204, 361] width 80 height 15
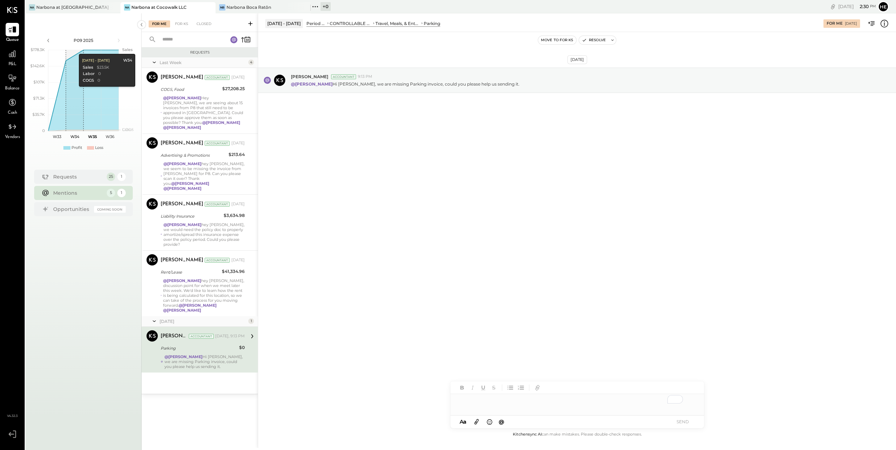
click at [568, 404] on div "To enrich screen reader interactions, please activate Accessibility in Grammarl…" at bounding box center [576, 401] width 253 height 14
click at [470, 399] on div "**********" at bounding box center [576, 401] width 253 height 14
drag, startPoint x: 550, startPoint y: 402, endPoint x: 446, endPoint y: 397, distance: 104.3
click at [446, 397] on div "**********" at bounding box center [577, 230] width 638 height 434
click at [691, 422] on button "SEND" at bounding box center [683, 422] width 28 height 10
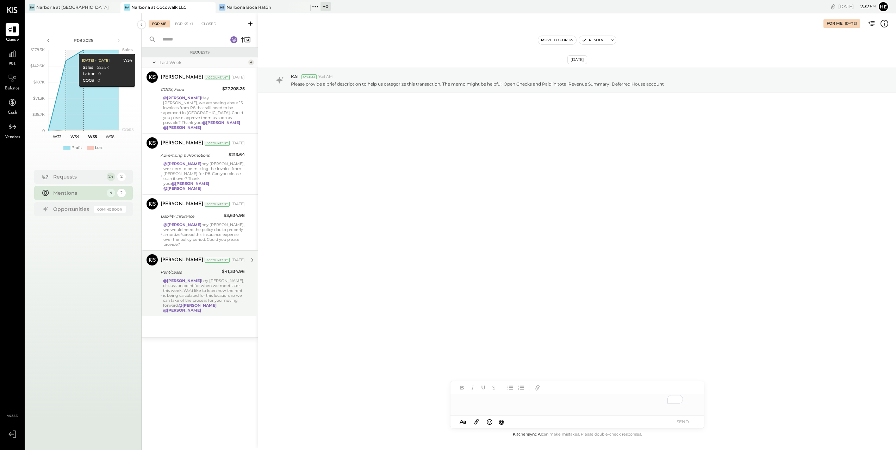
click at [227, 292] on div "@Heidy Balart hey Heidy, discussion point for when we meet later this week. We'…" at bounding box center [204, 295] width 82 height 35
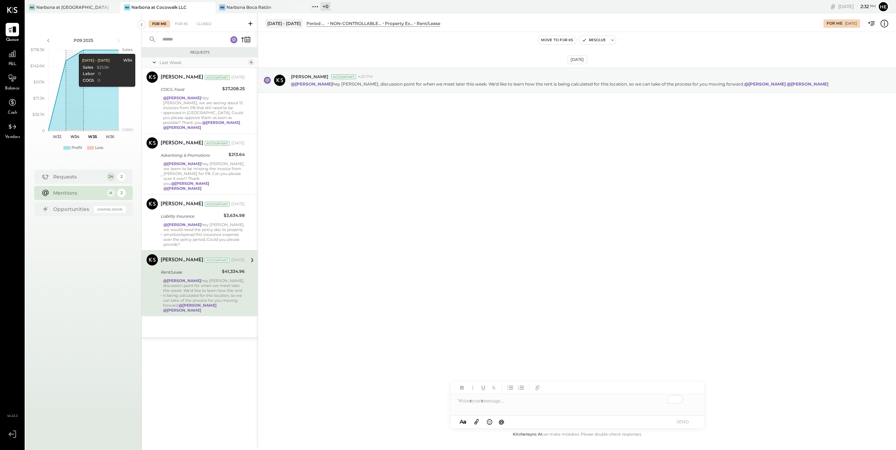
click at [503, 424] on span "@" at bounding box center [502, 421] width 6 height 7
click at [494, 406] on div "To enrich screen reader interactions, please activate Accessibility in Grammarl…" at bounding box center [576, 401] width 253 height 14
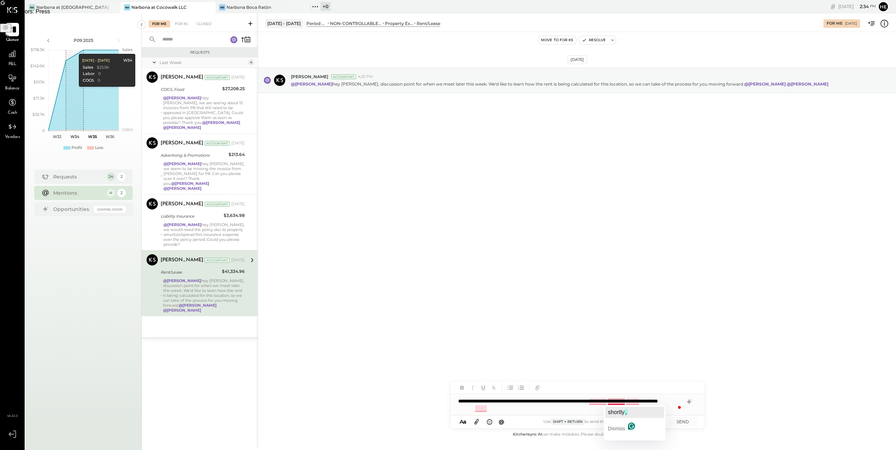
click at [622, 409] on span "shortly" at bounding box center [616, 412] width 17 height 6
click at [635, 409] on span "plus" at bounding box center [633, 412] width 12 height 6
click at [597, 413] on span "button" at bounding box center [597, 412] width 3 height 6
drag, startPoint x: 632, startPoint y: 402, endPoint x: 563, endPoint y: 401, distance: 69.4
click at [563, 401] on div "**********" at bounding box center [576, 404] width 253 height 21
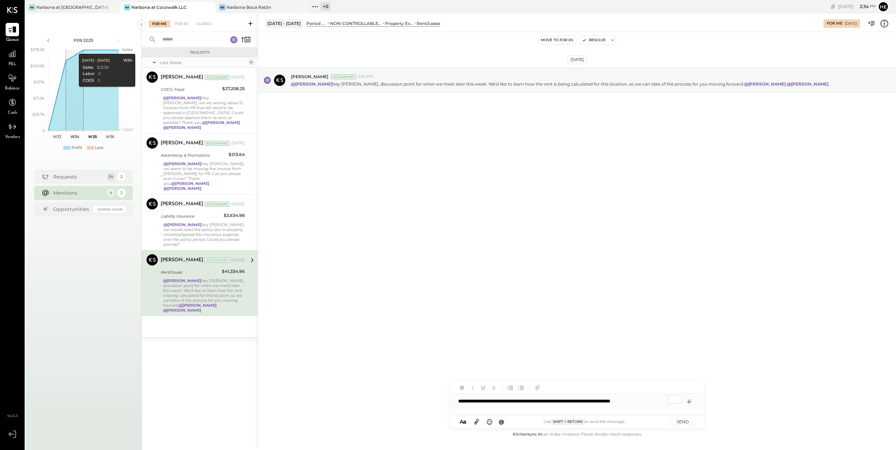
click at [653, 402] on div "**********" at bounding box center [576, 401] width 253 height 14
click at [607, 402] on div "**********" at bounding box center [576, 401] width 253 height 14
click at [691, 419] on button "SEND" at bounding box center [683, 422] width 28 height 10
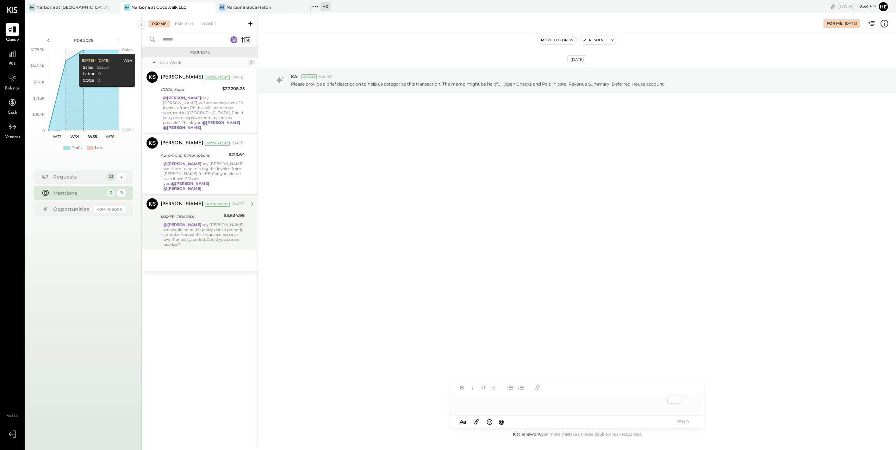
click at [201, 222] on div "@Heidy Balart hey Heidy, we would need the policy doc to properly amortize/spre…" at bounding box center [203, 234] width 81 height 25
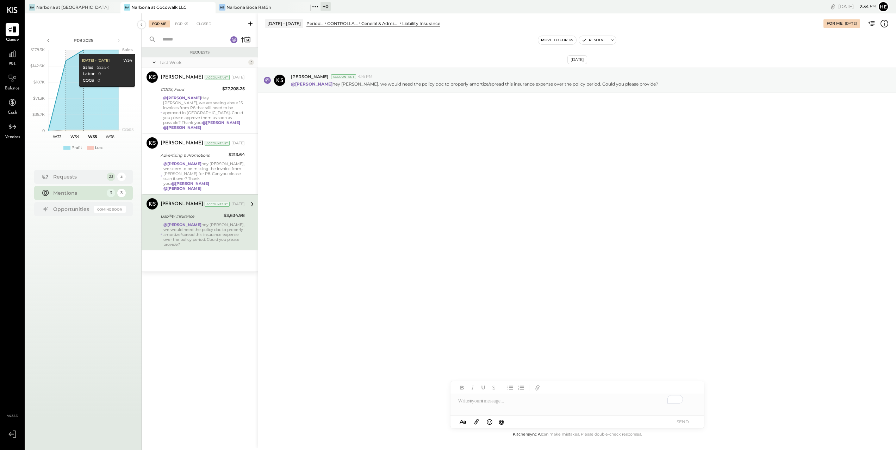
click at [195, 213] on div "Liability Insurance" at bounding box center [191, 216] width 61 height 7
click at [253, 200] on icon at bounding box center [251, 204] width 9 height 9
click at [572, 403] on div "To enrich screen reader interactions, please activate Accessibility in Grammarl…" at bounding box center [576, 401] width 253 height 14
click at [471, 402] on div "**********" at bounding box center [576, 401] width 253 height 14
click at [522, 402] on div "**********" at bounding box center [576, 401] width 253 height 14
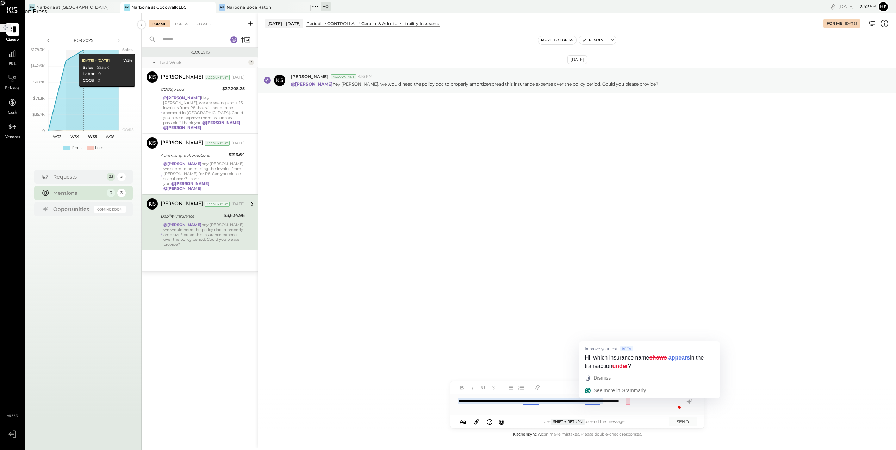
click at [585, 403] on div "**********" at bounding box center [576, 404] width 253 height 21
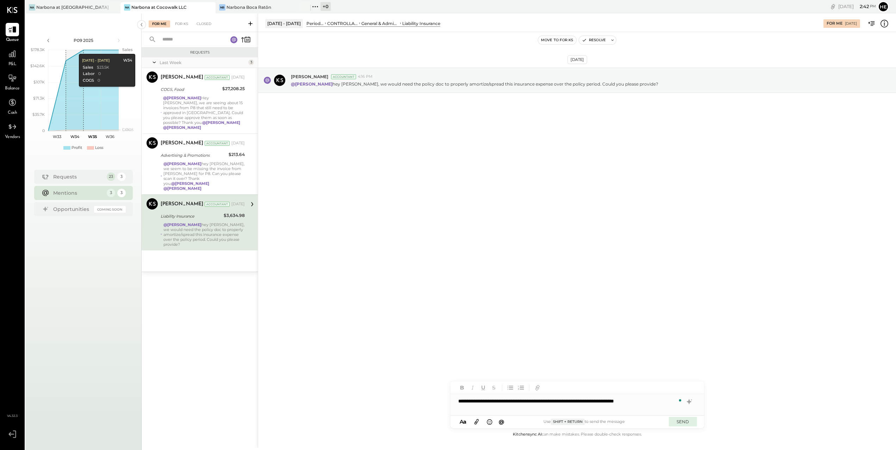
click at [686, 422] on button "SEND" at bounding box center [683, 422] width 28 height 10
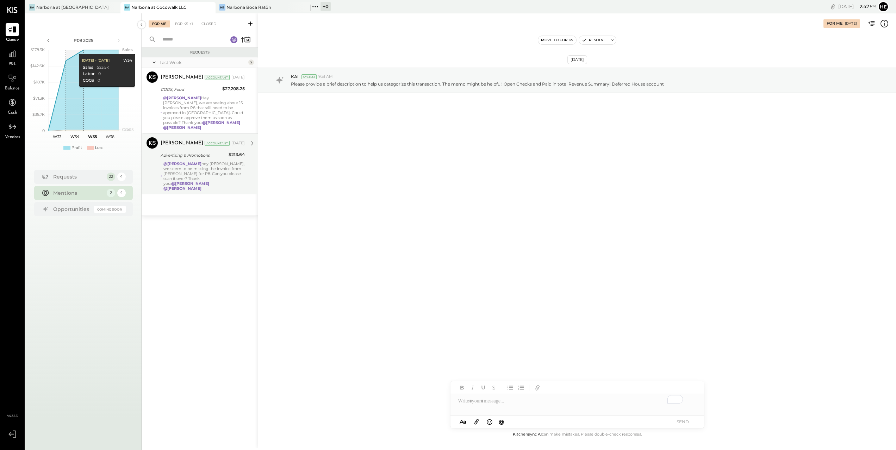
click at [189, 162] on div "@Heidy Balart hey Hediy, we seem to be missing the invoice from Eduardo Herndez…" at bounding box center [203, 176] width 81 height 30
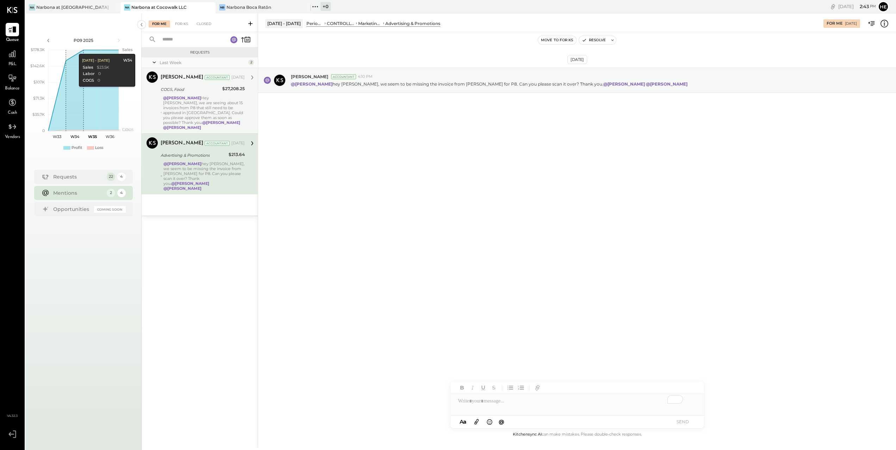
click at [236, 91] on div "$27,208.25" at bounding box center [233, 88] width 23 height 7
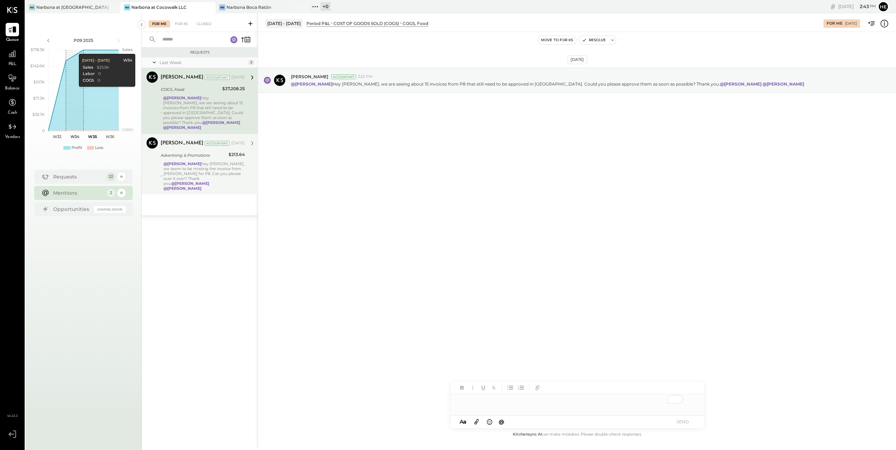
click at [566, 406] on div "To enrich screen reader interactions, please activate Accessibility in Grammarl…" at bounding box center [576, 401] width 253 height 14
click at [687, 420] on button "SEND" at bounding box center [683, 422] width 28 height 10
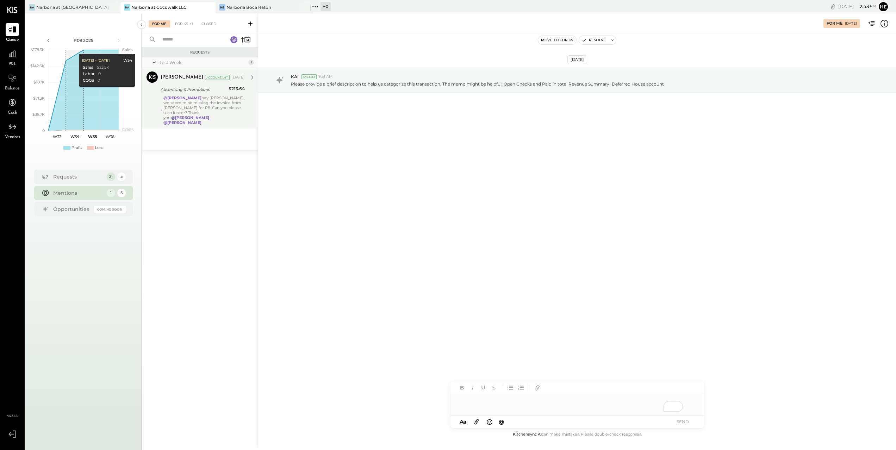
click at [224, 107] on div "@Heidy Balart hey Hediy, we seem to be missing the invoice from Eduardo Herndez…" at bounding box center [203, 110] width 81 height 30
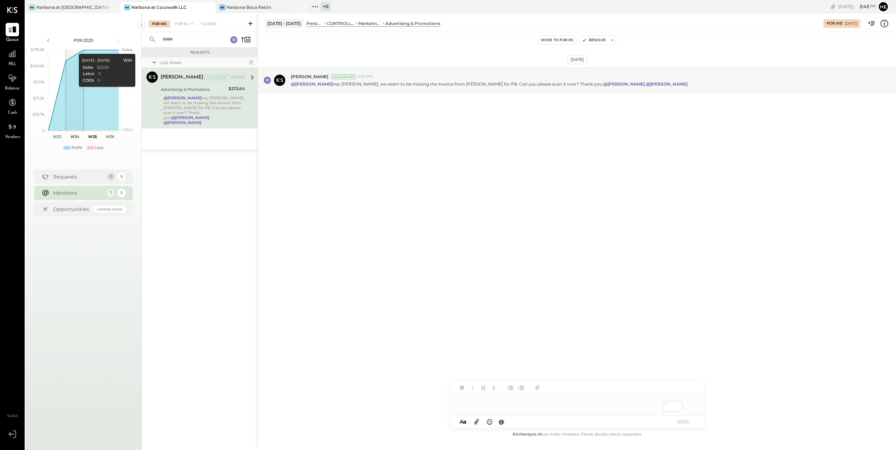
click at [600, 407] on div "To enrich screen reader interactions, please activate Accessibility in Grammarl…" at bounding box center [576, 404] width 253 height 21
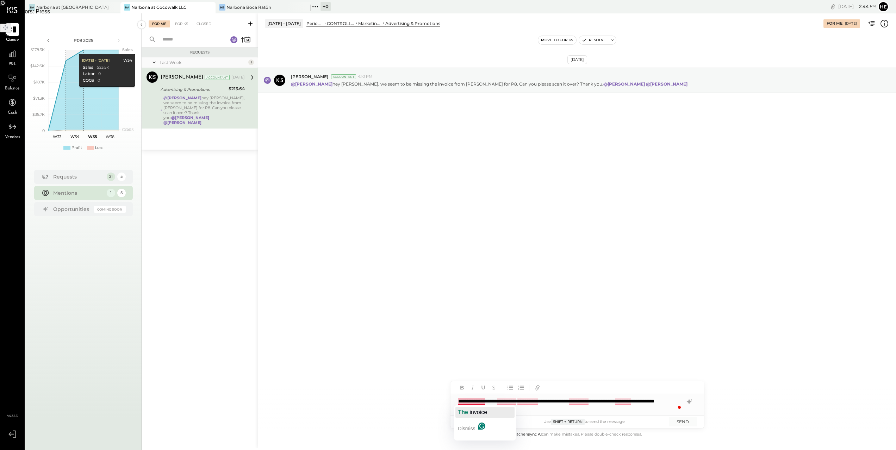
click at [475, 409] on span "invoice" at bounding box center [478, 412] width 18 height 6
click at [513, 410] on span "processed" at bounding box center [512, 412] width 28 height 6
click at [535, 409] on span "through" at bounding box center [534, 412] width 21 height 6
click at [590, 409] on span "another" at bounding box center [589, 412] width 19 height 6
click at [632, 401] on div "**********" at bounding box center [576, 404] width 253 height 21
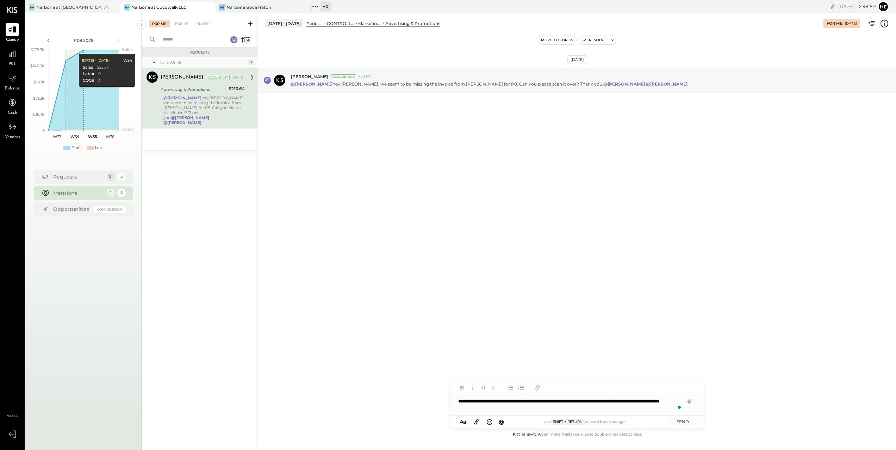
click at [466, 408] on div "**********" at bounding box center [576, 404] width 253 height 21
drag, startPoint x: 512, startPoint y: 408, endPoint x: 530, endPoint y: 408, distance: 18.3
click at [530, 408] on div "**********" at bounding box center [576, 404] width 253 height 21
click at [689, 420] on button "SEND" at bounding box center [683, 422] width 28 height 10
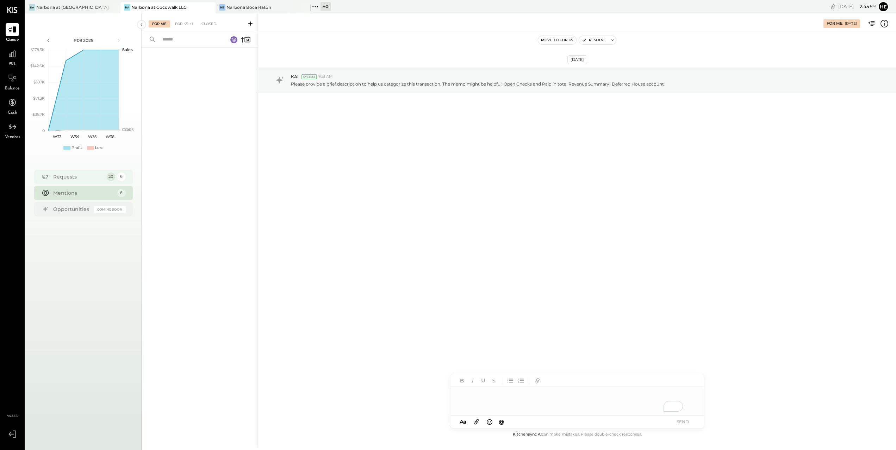
click at [80, 181] on div "Requests 20 6" at bounding box center [83, 177] width 99 height 14
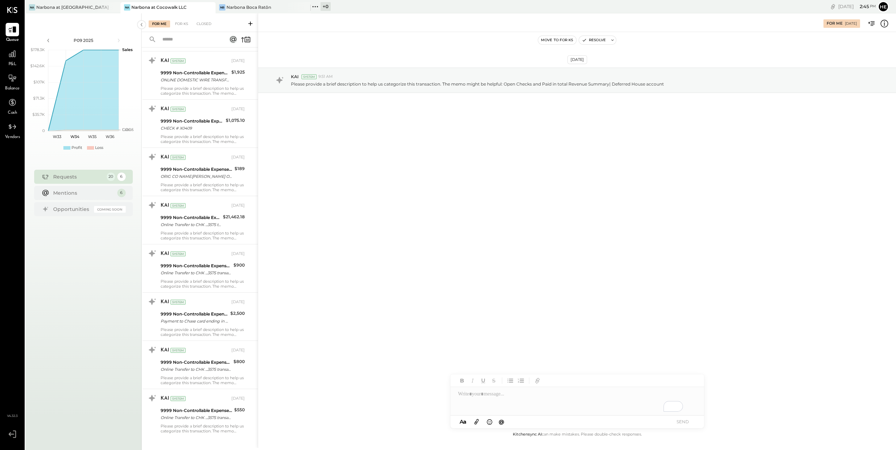
scroll to position [620, 0]
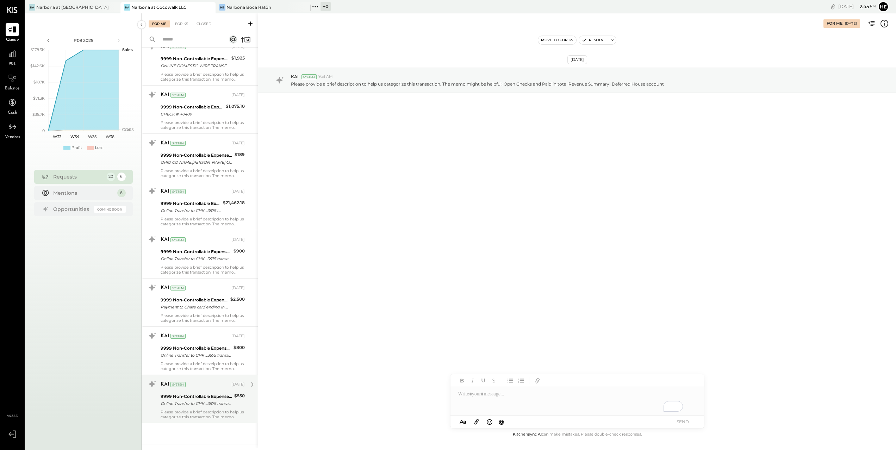
click at [200, 411] on div "Please provide a brief description to help us categorize this transaction. The …" at bounding box center [203, 414] width 84 height 10
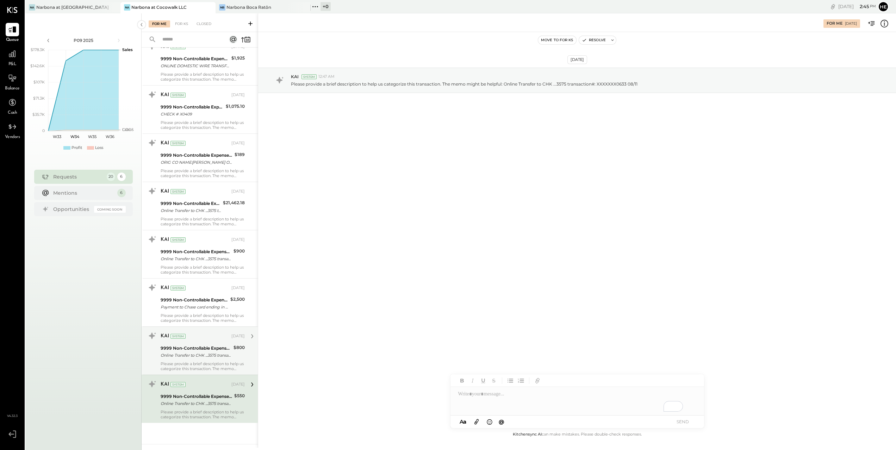
click at [184, 351] on div "9999 Non-Controllable Expenses:Other Income and Expenses:To Be Classified P&L" at bounding box center [196, 348] width 71 height 7
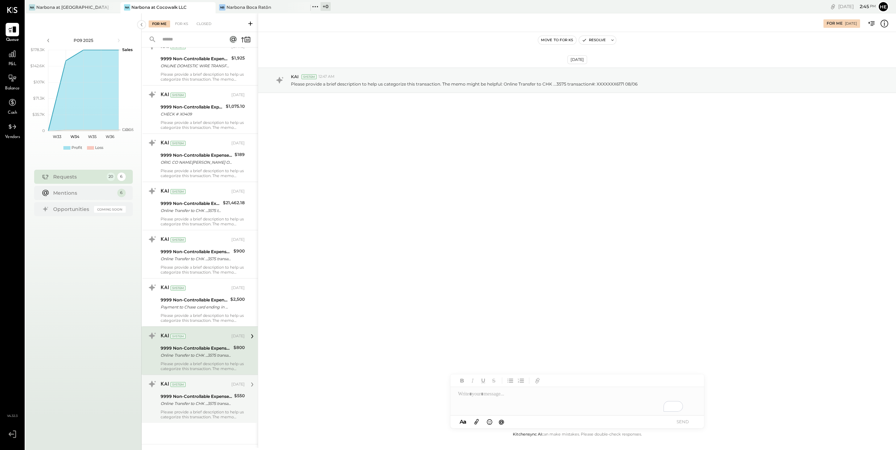
click at [222, 393] on div "9999 Non-Controllable Expenses:Other Income and Expenses:To Be Classified P&L" at bounding box center [196, 396] width 71 height 7
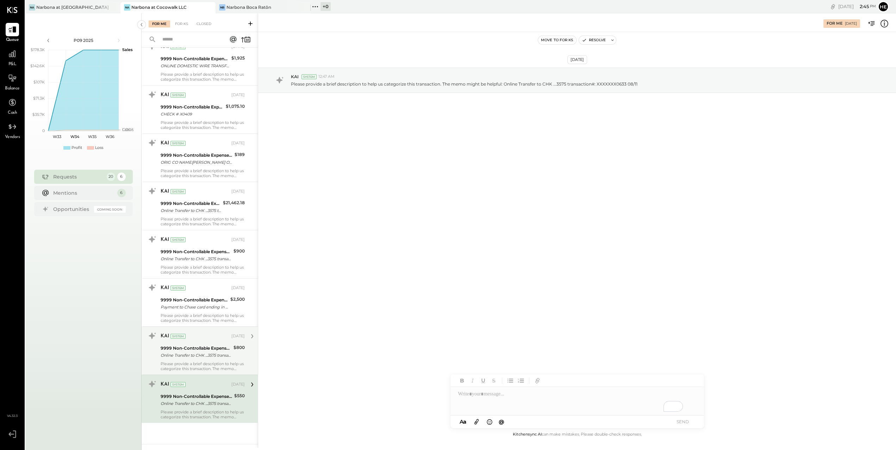
click at [219, 342] on div "KAI System Aug 13, 2025 9999 Non-Controllable Expenses:Other Income and Expense…" at bounding box center [203, 350] width 84 height 41
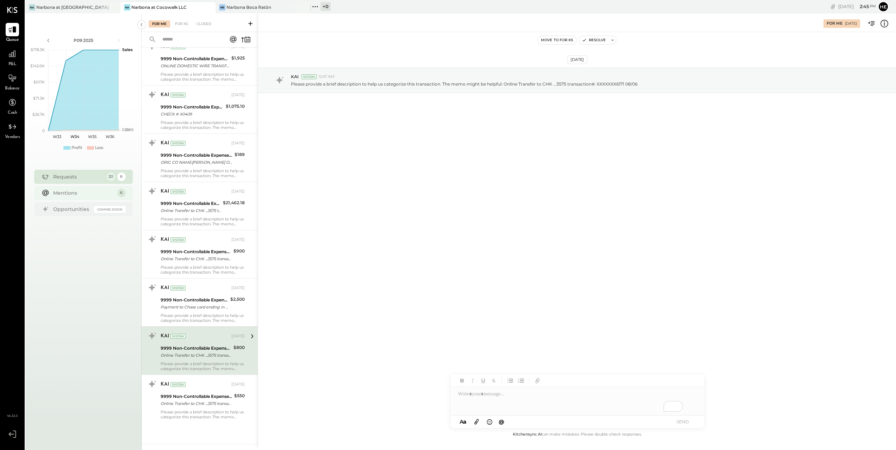
click at [100, 193] on div "Mentions" at bounding box center [83, 192] width 61 height 7
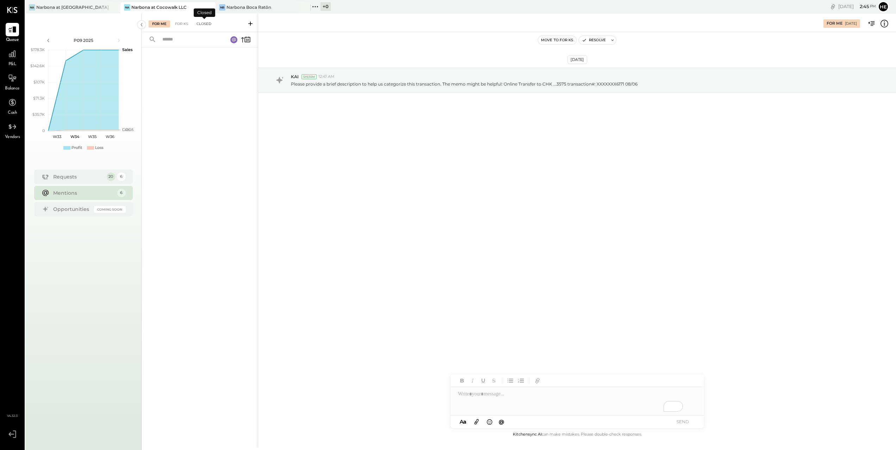
click at [208, 26] on div "Closed" at bounding box center [204, 23] width 22 height 7
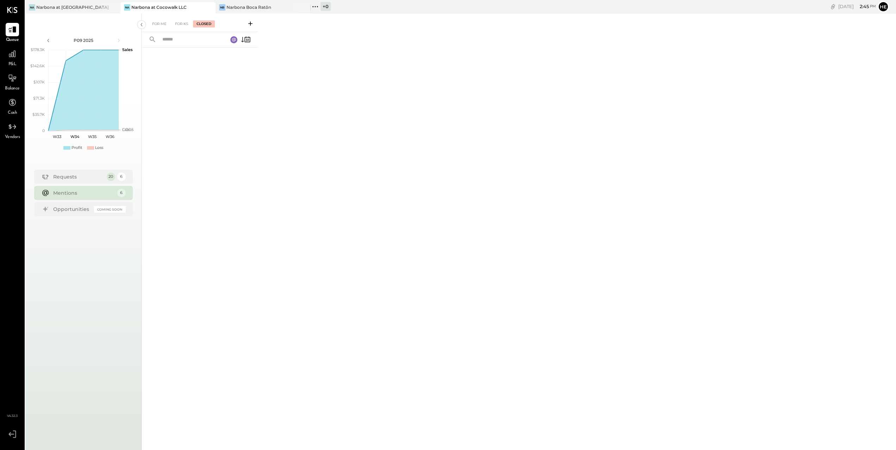
click at [220, 98] on div at bounding box center [200, 237] width 116 height 378
click at [189, 44] on input "text" at bounding box center [190, 40] width 65 height 12
click at [201, 19] on div "For Me For KS Closed" at bounding box center [200, 22] width 116 height 19
click at [200, 23] on div "Closed" at bounding box center [204, 23] width 22 height 7
click at [156, 23] on div "For Me" at bounding box center [159, 23] width 21 height 7
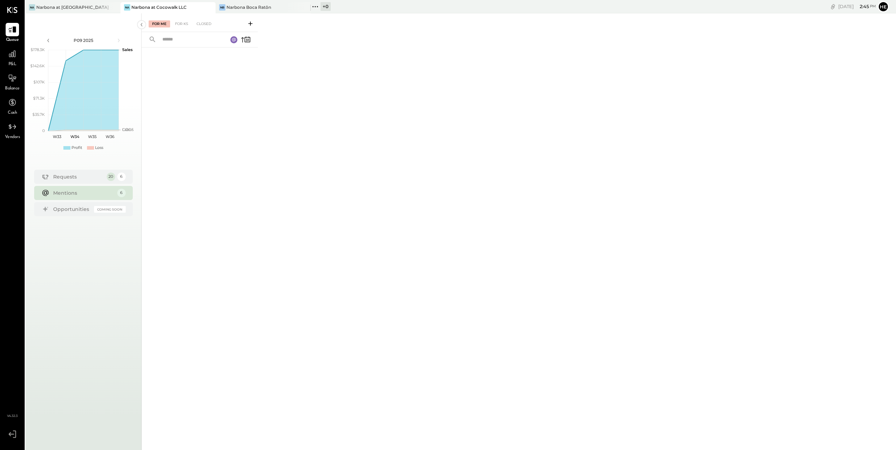
click at [107, 192] on div "Mentions" at bounding box center [83, 192] width 61 height 7
click at [96, 209] on div "Coming Soon" at bounding box center [110, 209] width 32 height 7
click at [71, 191] on div "Mentions" at bounding box center [83, 192] width 61 height 7
click at [78, 177] on div "Requests" at bounding box center [78, 176] width 50 height 7
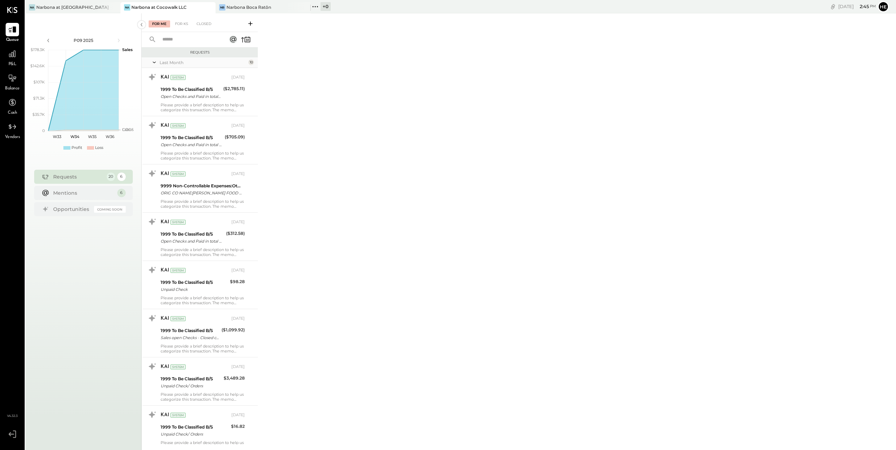
scroll to position [620, 0]
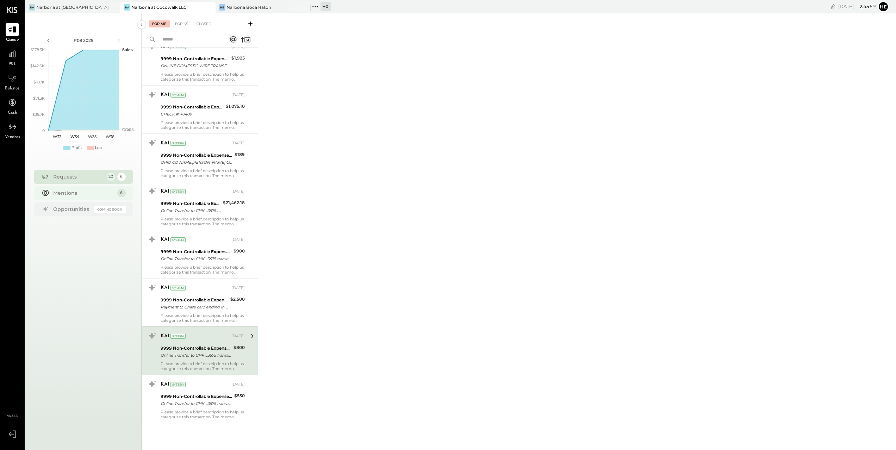
click at [81, 189] on div "Mentions 6" at bounding box center [83, 193] width 99 height 14
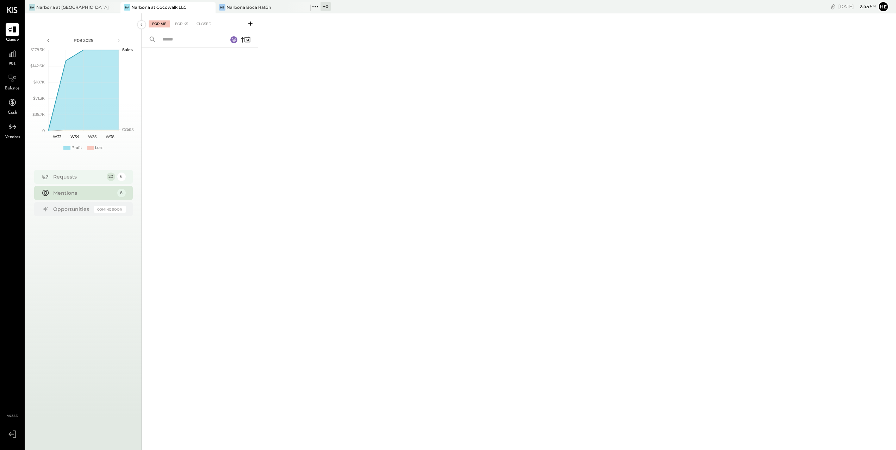
click at [91, 180] on div "Requests" at bounding box center [78, 176] width 50 height 7
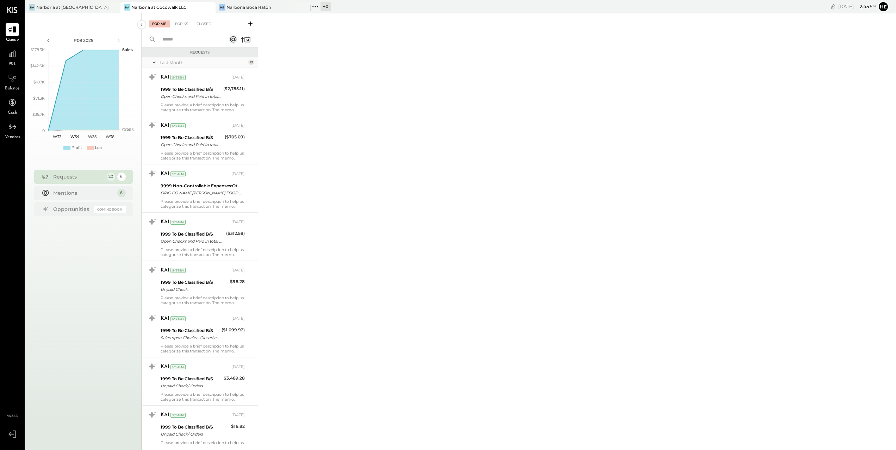
scroll to position [620, 0]
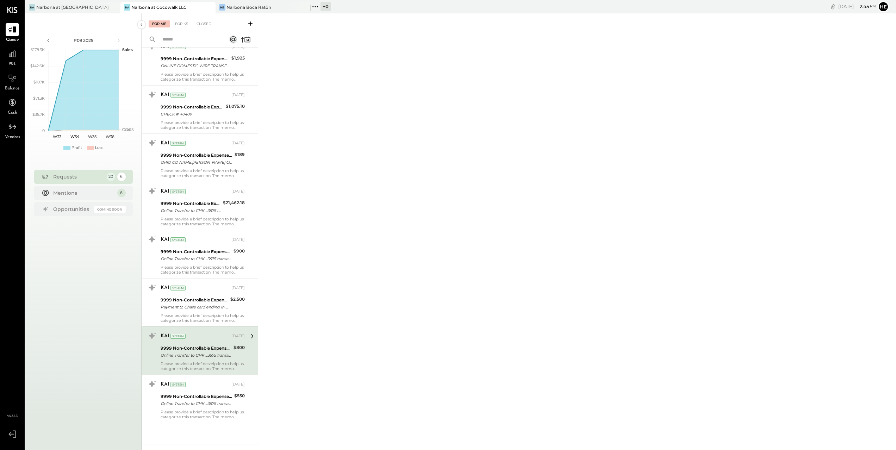
click at [235, 353] on div "$800" at bounding box center [238, 351] width 11 height 15
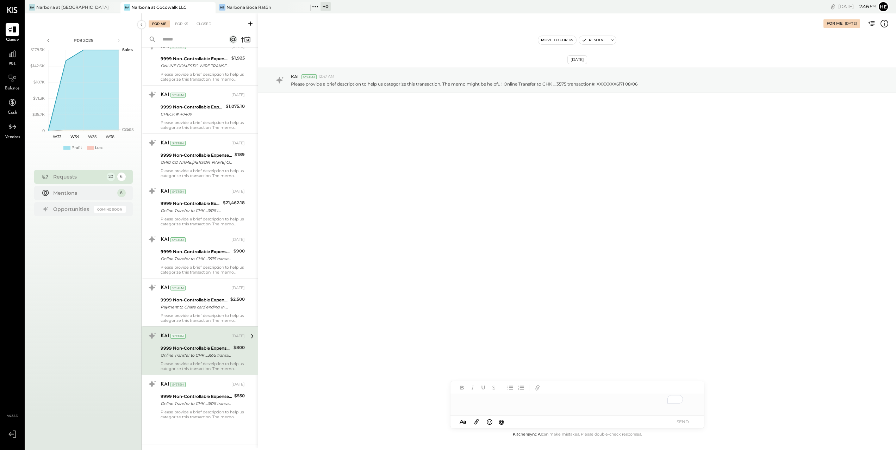
click at [573, 403] on div "To enrich screen reader interactions, please activate Accessibility in Grammarl…" at bounding box center [576, 401] width 253 height 14
click at [478, 413] on span "is an" at bounding box center [477, 412] width 13 height 6
click at [617, 413] on span "advertising" at bounding box center [606, 412] width 30 height 6
click at [679, 421] on button "SEND" at bounding box center [683, 422] width 28 height 10
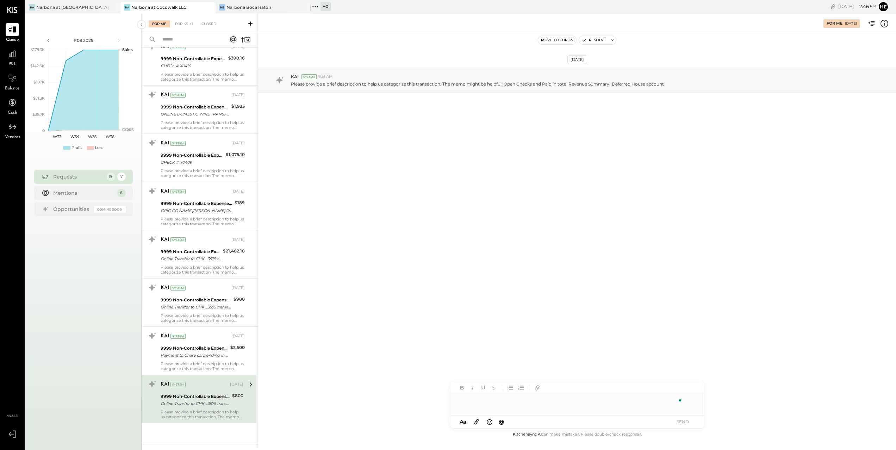
scroll to position [571, 0]
click at [206, 399] on div "9999 Non-Controllable Expenses:Other Income and Expenses:To Be Classified P&L" at bounding box center [196, 396] width 71 height 7
click at [529, 404] on div "To enrich screen reader interactions, please activate Accessibility in Grammarl…" at bounding box center [576, 401] width 253 height 14
click at [694, 424] on button "SEND" at bounding box center [683, 422] width 28 height 10
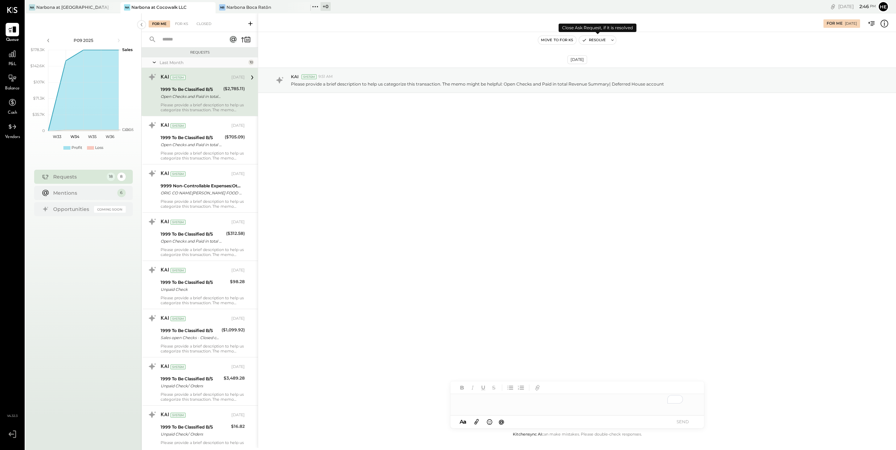
click at [600, 40] on button "Resolve" at bounding box center [594, 40] width 30 height 8
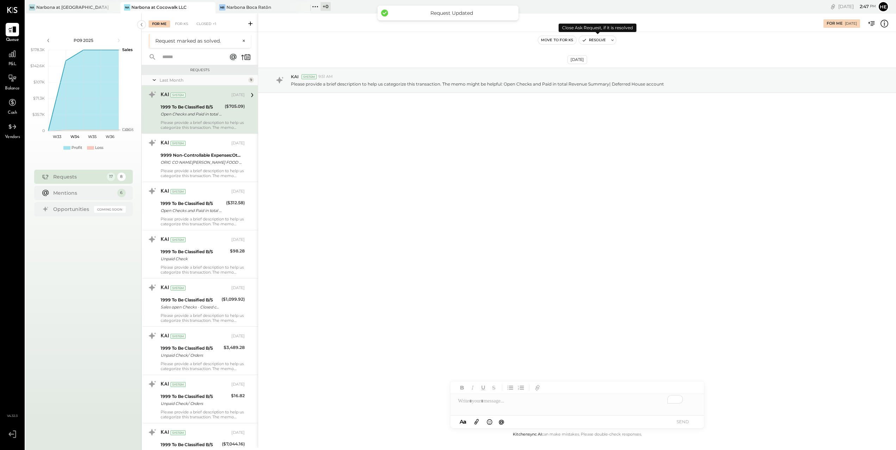
click at [600, 40] on button "Resolve" at bounding box center [594, 40] width 30 height 8
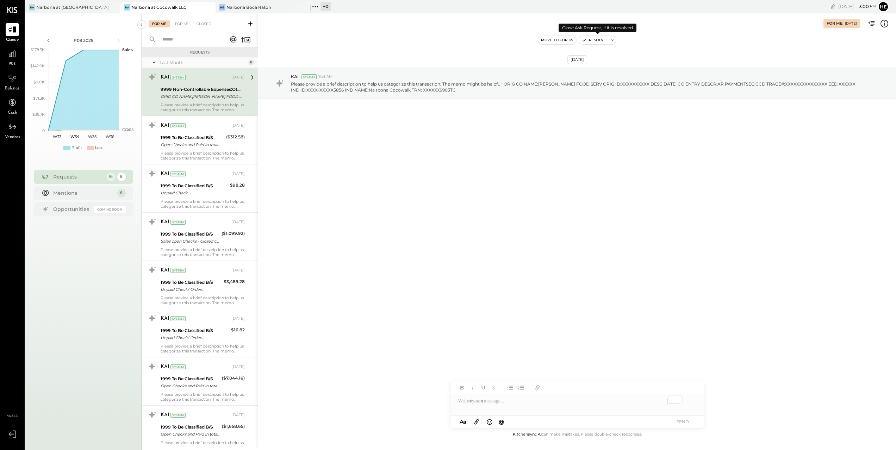
click at [598, 40] on button "Resolve" at bounding box center [594, 40] width 30 height 8
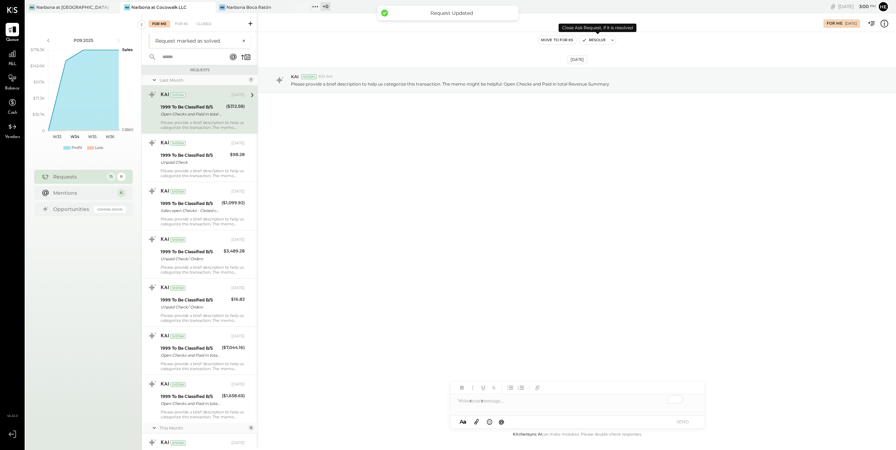
click at [598, 40] on button "Resolve" at bounding box center [594, 40] width 30 height 8
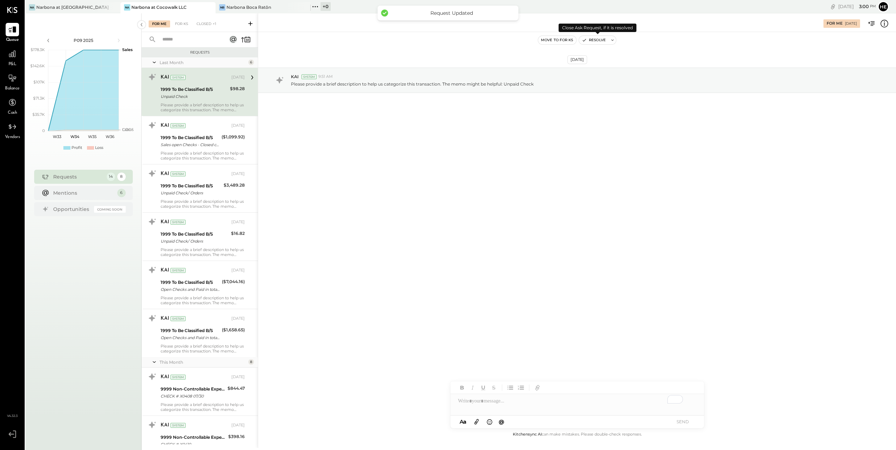
click at [598, 40] on button "Resolve" at bounding box center [594, 40] width 30 height 8
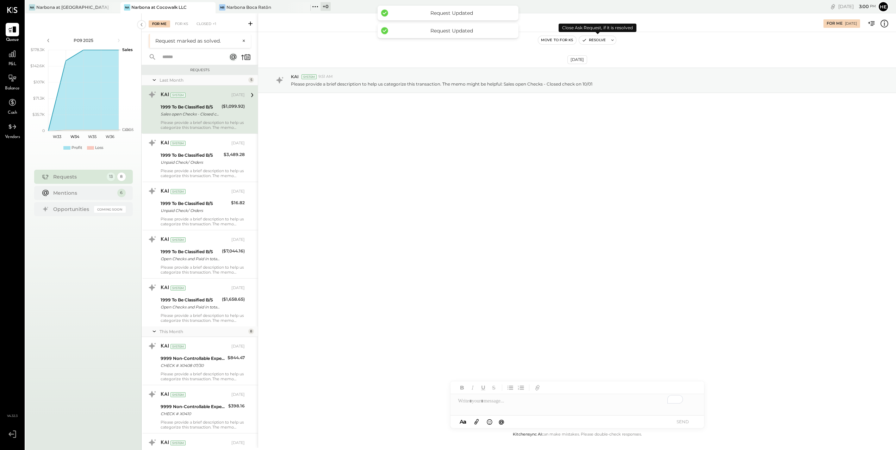
click at [598, 40] on button "Resolve" at bounding box center [594, 40] width 30 height 8
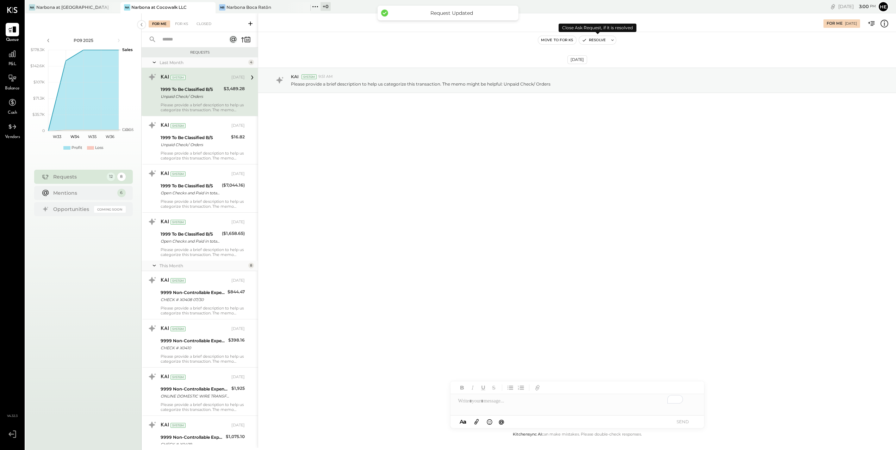
click at [598, 40] on button "Resolve" at bounding box center [594, 40] width 30 height 8
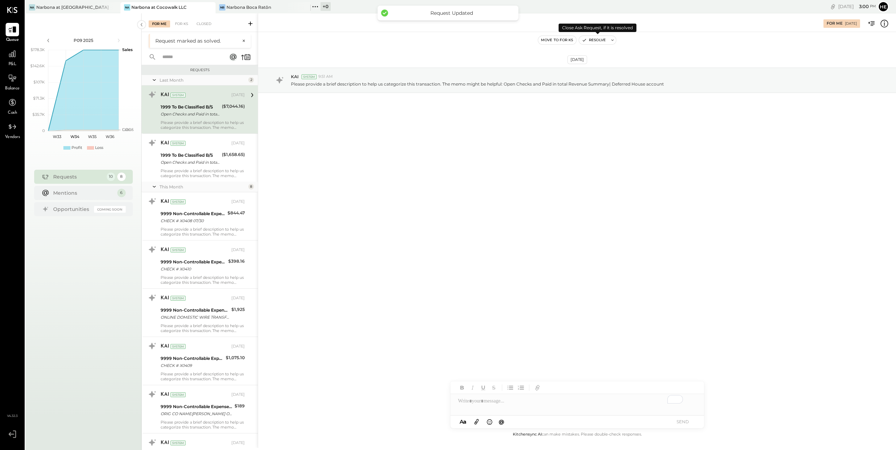
click at [598, 40] on button "Resolve" at bounding box center [594, 40] width 30 height 8
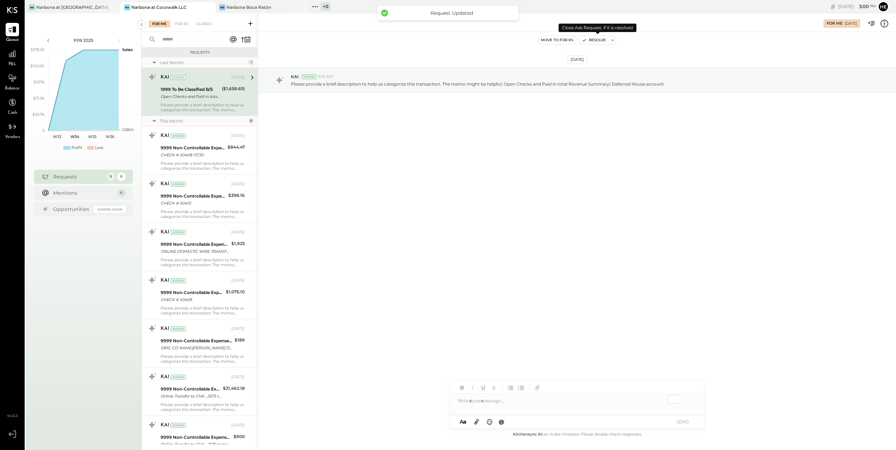
click at [598, 40] on button "Resolve" at bounding box center [594, 40] width 30 height 8
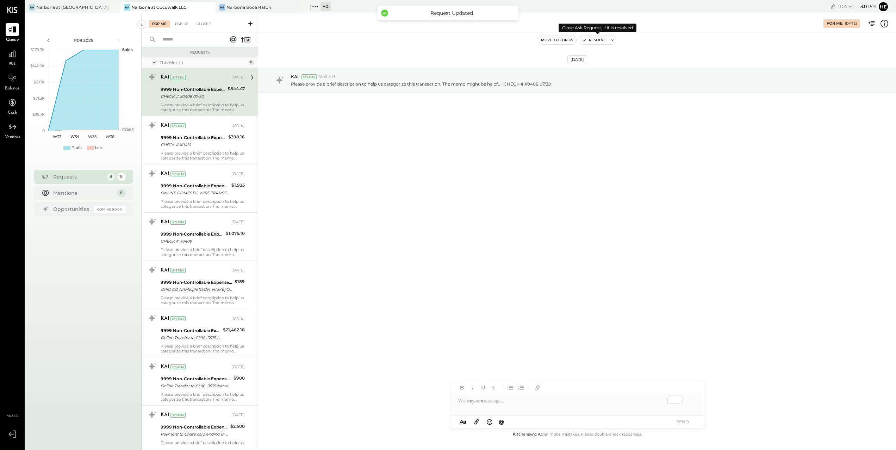
click at [598, 40] on button "Resolve" at bounding box center [594, 40] width 30 height 8
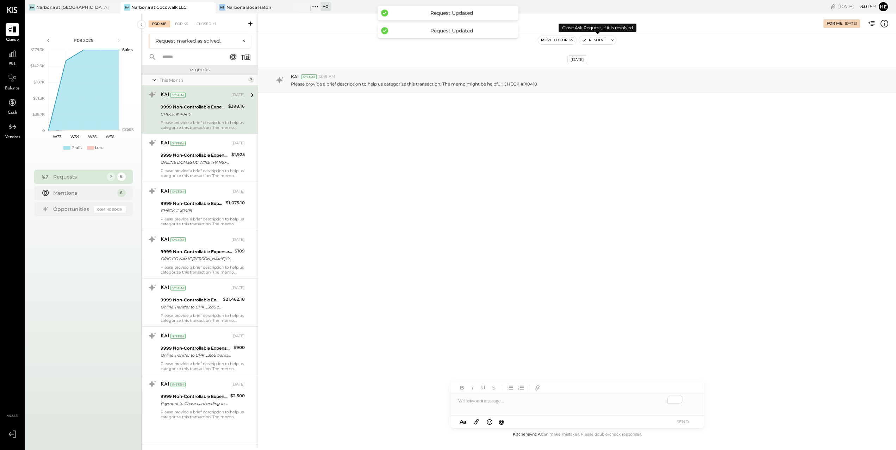
click at [598, 40] on button "Resolve" at bounding box center [594, 40] width 30 height 8
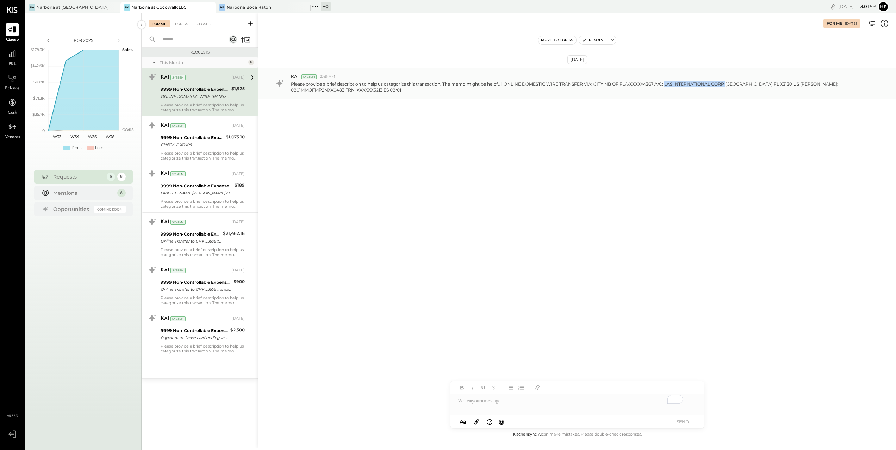
drag, startPoint x: 661, startPoint y: 84, endPoint x: 721, endPoint y: 83, distance: 59.9
click at [721, 83] on p "Please provide a brief description to help us categorize this transaction. The …" at bounding box center [575, 87] width 569 height 12
copy p "LAS INTERNATIONAL CORP"
click at [249, 137] on div "KAI System Aug 05, 2025 9999 Non-Controllable Expenses:Other Income and Expense…" at bounding box center [200, 140] width 116 height 48
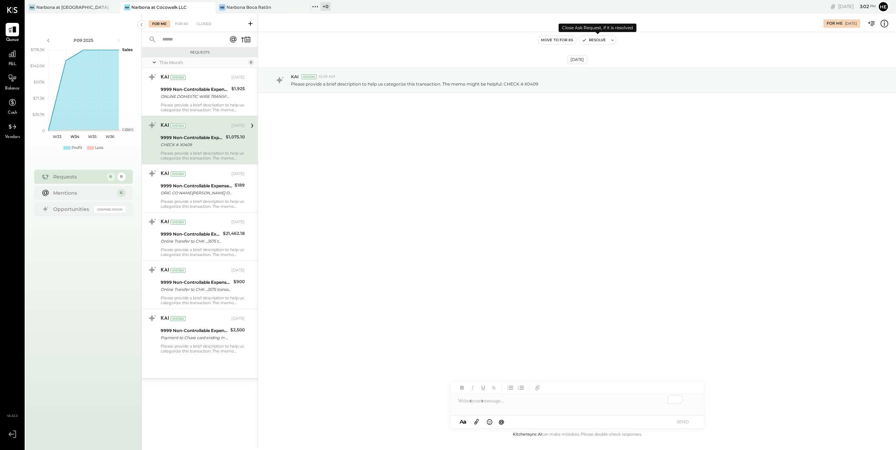
click at [594, 40] on button "Resolve" at bounding box center [594, 40] width 30 height 8
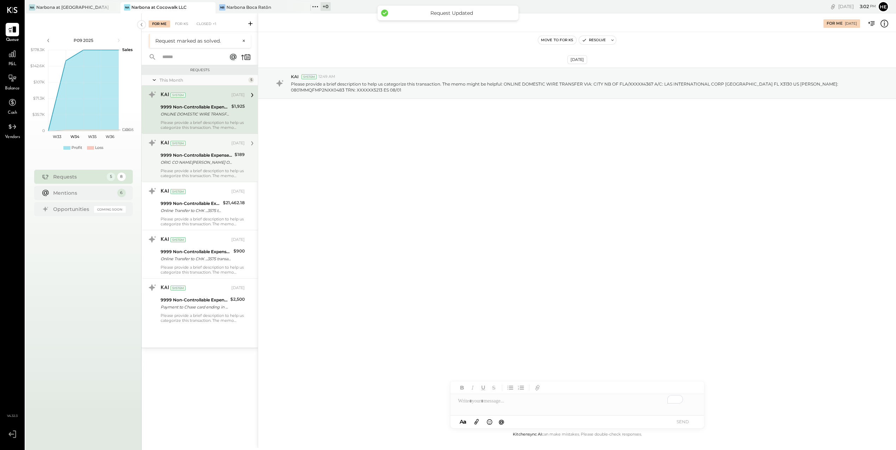
click at [204, 153] on div "9999 Non-Controllable Expenses:Other Income and Expenses:To Be Classified P&L" at bounding box center [197, 155] width 72 height 7
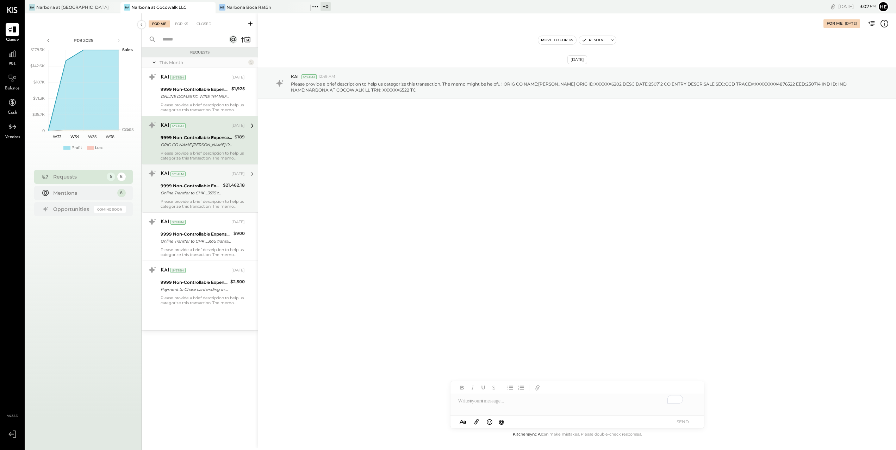
click at [211, 188] on div "9999 Non-Controllable Expenses:Other Income and Expenses:To Be Classified P&L" at bounding box center [191, 185] width 60 height 7
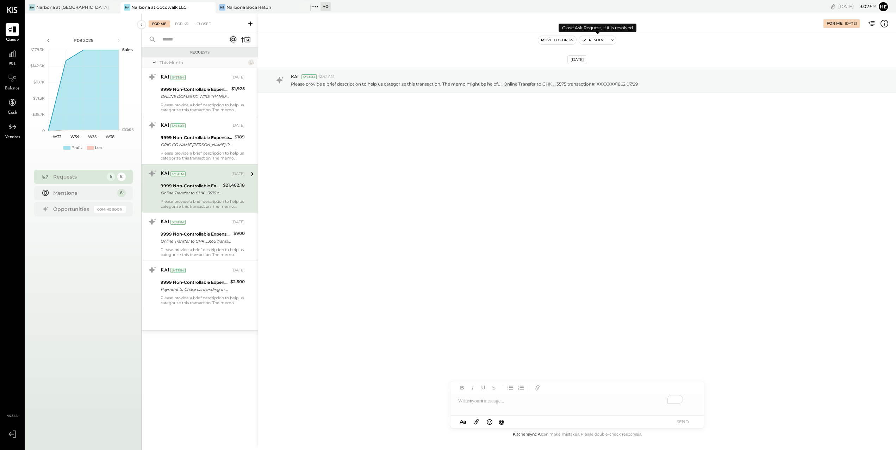
click at [588, 37] on button "Resolve" at bounding box center [594, 40] width 30 height 8
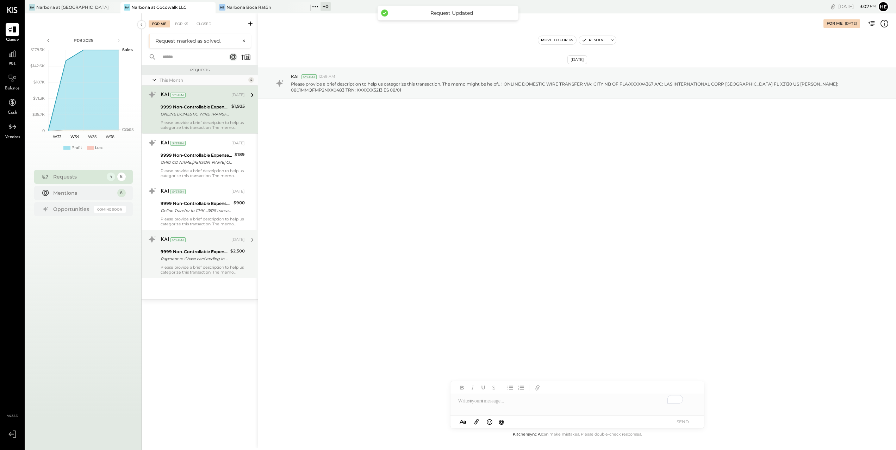
click at [215, 259] on div "Payment to Chase card ending in [DATE] 07/24" at bounding box center [195, 258] width 68 height 7
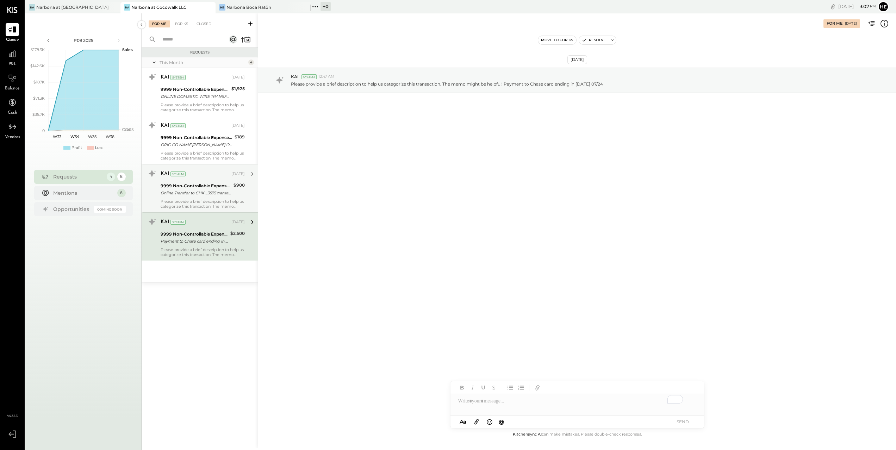
click at [199, 199] on div "Please provide a brief description to help us categorize this transaction. The …" at bounding box center [203, 204] width 84 height 10
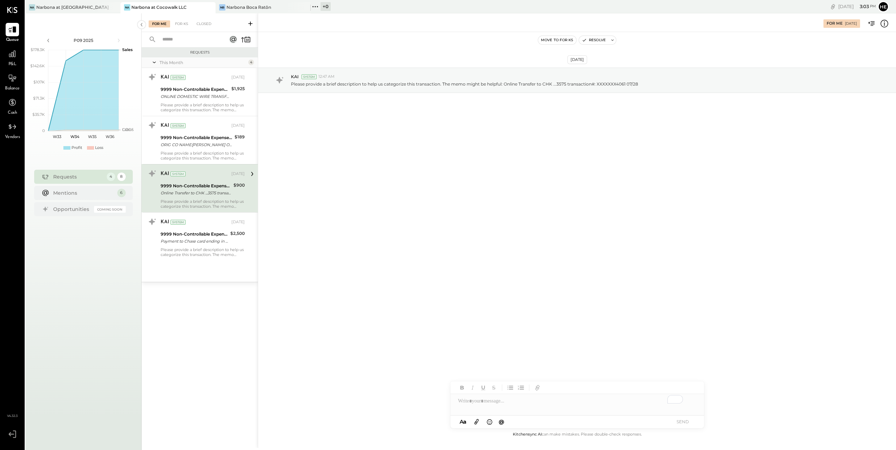
click at [528, 405] on div "To enrich screen reader interactions, please activate Accessibility in Grammarl…" at bounding box center [576, 401] width 253 height 14
click at [688, 422] on button "SEND" at bounding box center [683, 422] width 28 height 10
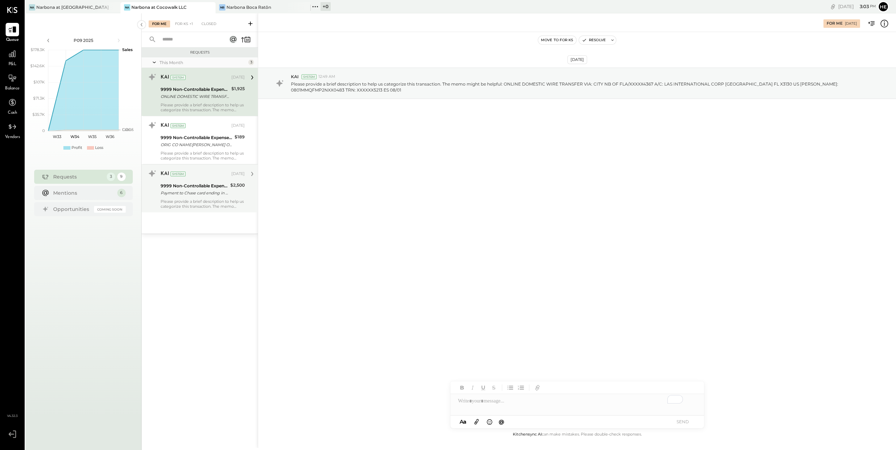
click at [189, 192] on div "Payment to Chase card ending in [DATE] 07/24" at bounding box center [195, 192] width 68 height 7
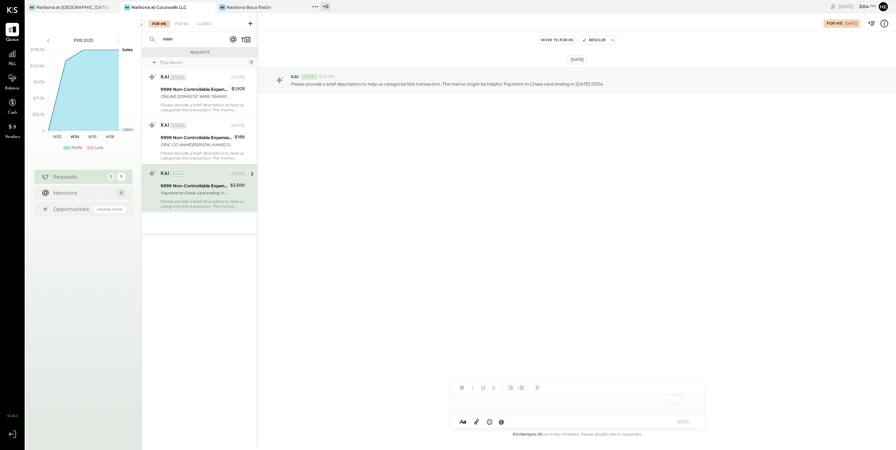
click at [551, 402] on div "To enrich screen reader interactions, please activate Accessibility in Grammarl…" at bounding box center [576, 401] width 253 height 14
click at [696, 422] on button "SEND" at bounding box center [683, 422] width 28 height 10
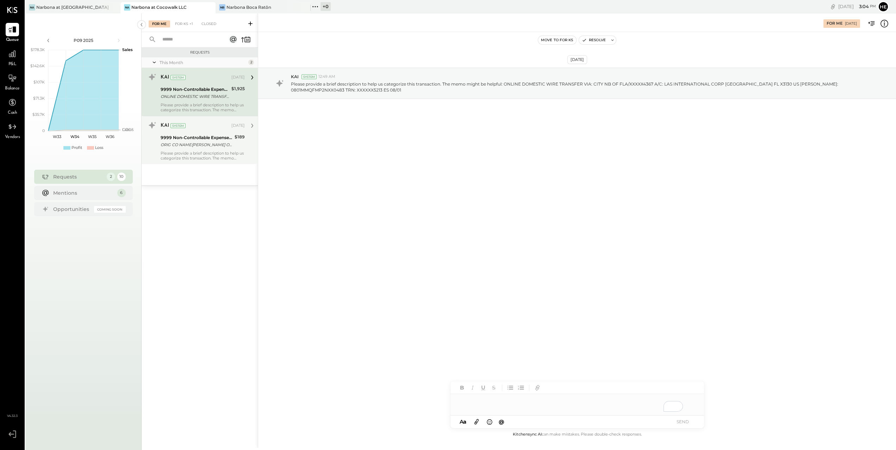
click at [245, 144] on div "KAI System Aug 05, 2025 9999 Non-Controllable Expenses:Other Income and Expense…" at bounding box center [200, 140] width 116 height 48
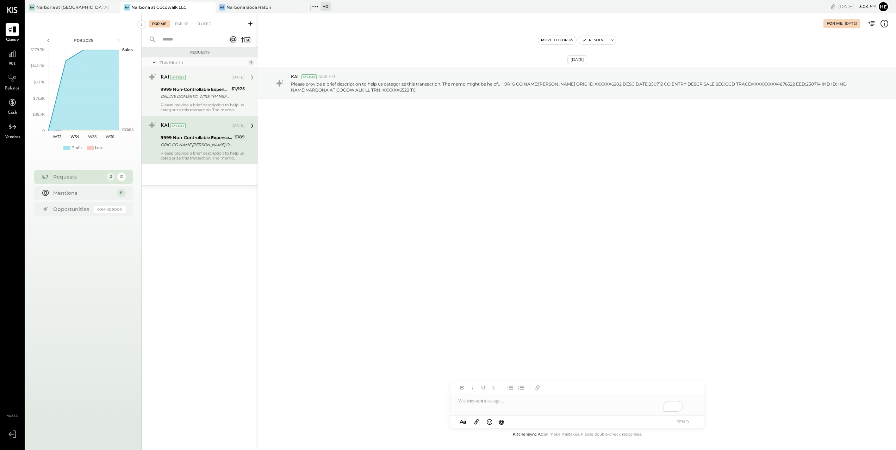
click at [227, 98] on div "ONLINE DOMESTIC WIRE TRANSFER VIA: CITY NB OF FLA/XXXXX4367 A/C: LAS INTERNATIO…" at bounding box center [195, 96] width 69 height 7
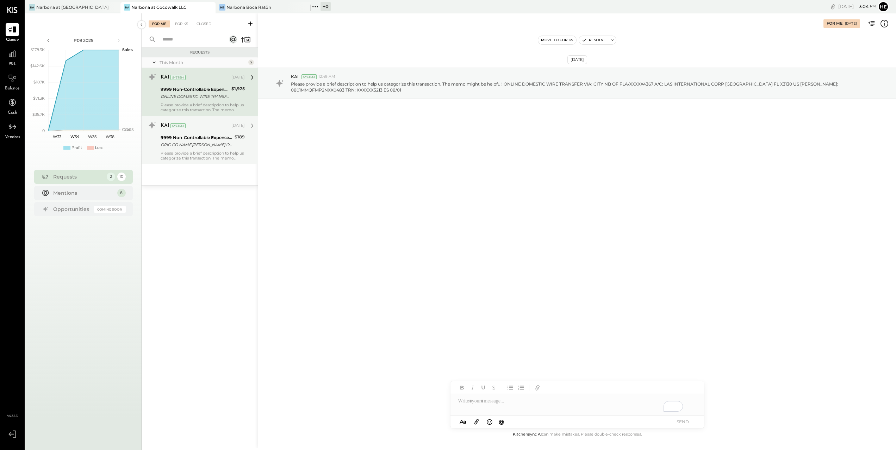
click at [195, 140] on div "9999 Non-Controllable Expenses:Other Income and Expenses:To Be Classified P&L" at bounding box center [197, 137] width 72 height 7
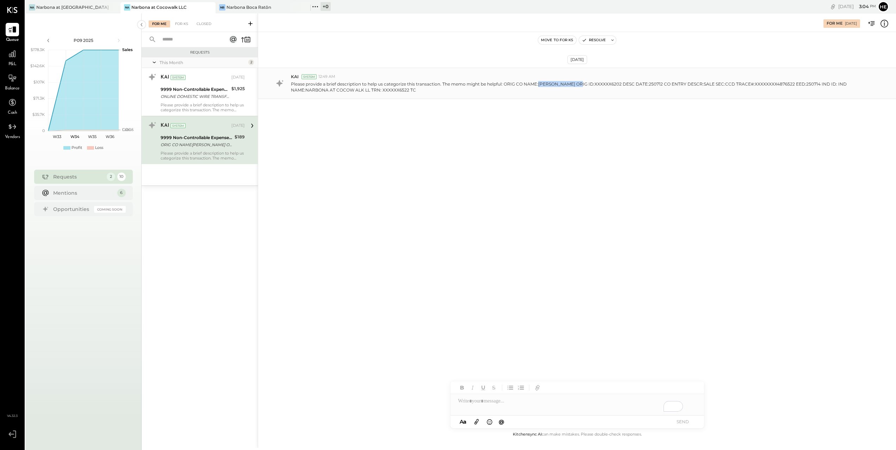
drag, startPoint x: 537, startPoint y: 84, endPoint x: 581, endPoint y: 87, distance: 43.8
click at [581, 87] on p "Please provide a brief description to help us categorize this transaction. The …" at bounding box center [575, 87] width 569 height 12
copy p "VINCENT POUDRAS"
click at [261, 10] on div "Narbona Boca Ratōn" at bounding box center [248, 7] width 45 height 6
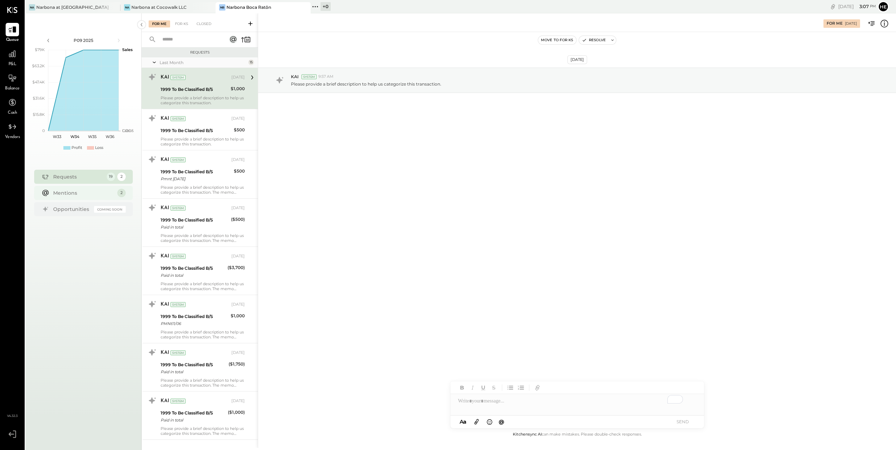
click at [60, 193] on div "Mentions" at bounding box center [83, 192] width 61 height 7
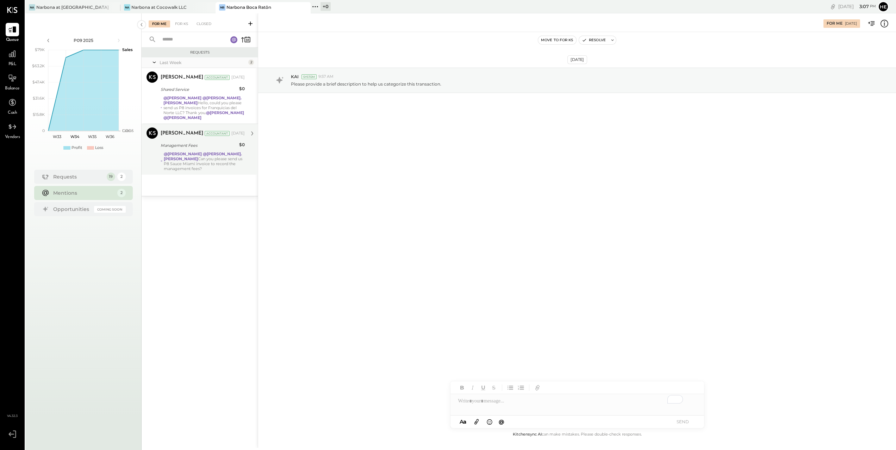
click at [178, 168] on div "Joseph Shin Accountant Joseph Shin Accountant Aug 18, 2025 Management Fees $0 @…" at bounding box center [200, 149] width 116 height 51
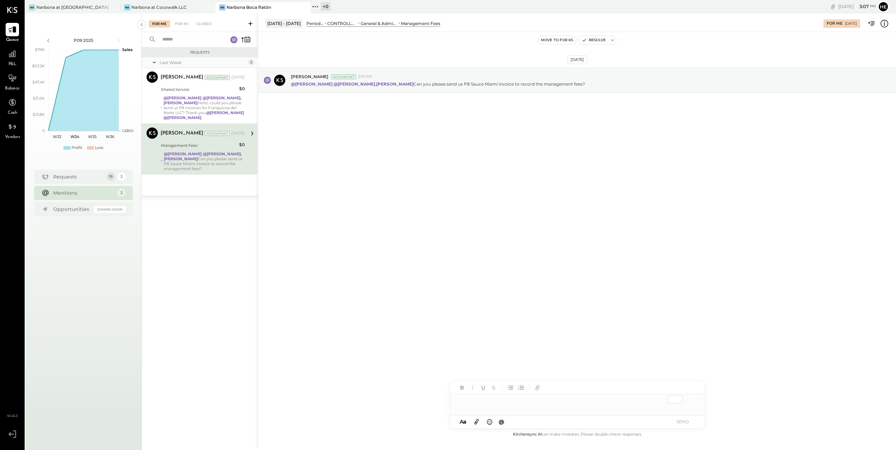
click at [472, 405] on div "To enrich screen reader interactions, please activate Accessibility in Grammarl…" at bounding box center [576, 401] width 253 height 14
click at [684, 421] on button "SEND" at bounding box center [683, 422] width 28 height 10
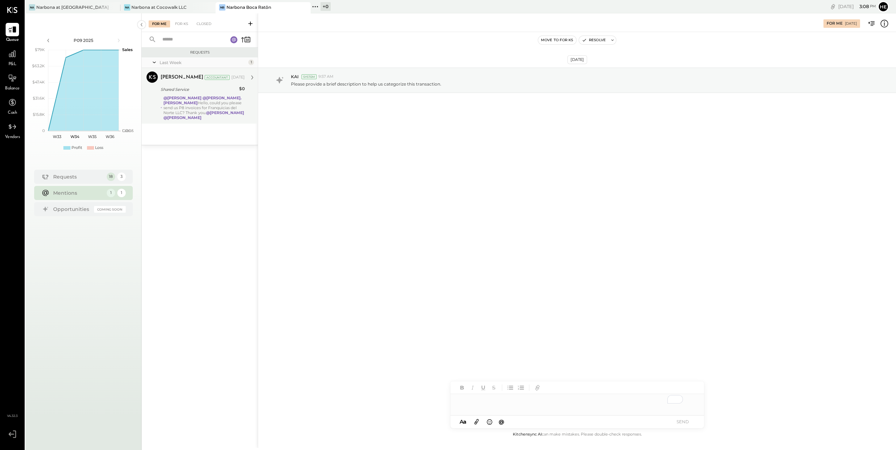
click at [212, 108] on div "@Heidy Balart @rodrigo.calabrese Hello, could you please send us P8 invoices fo…" at bounding box center [203, 107] width 81 height 25
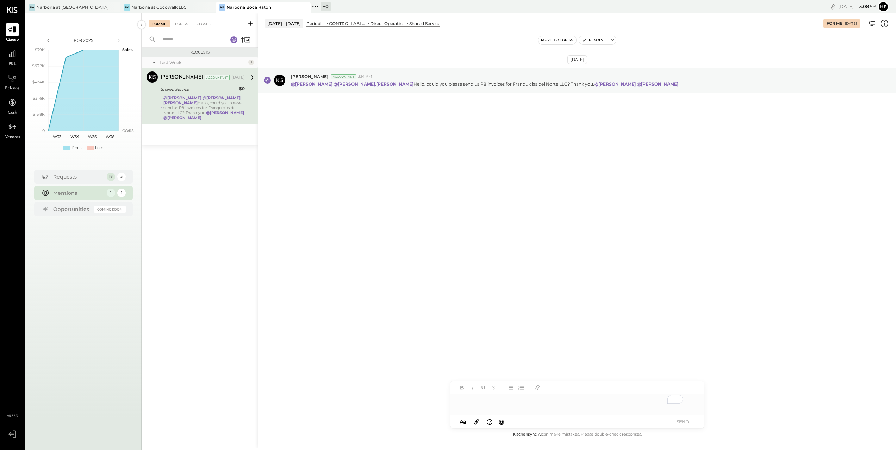
click at [539, 408] on div "To enrich screen reader interactions, please activate Accessibility in Grammarl…" at bounding box center [576, 401] width 253 height 14
click at [677, 421] on button "SEND" at bounding box center [683, 422] width 28 height 10
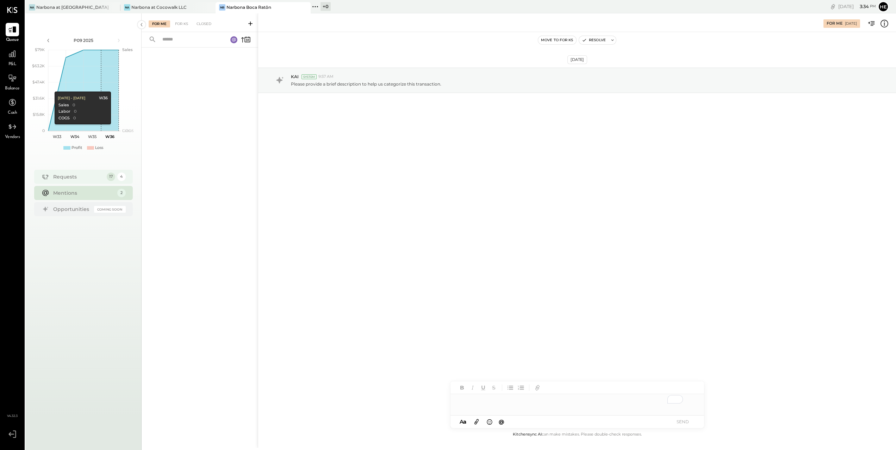
click at [92, 177] on div "Requests" at bounding box center [78, 176] width 50 height 7
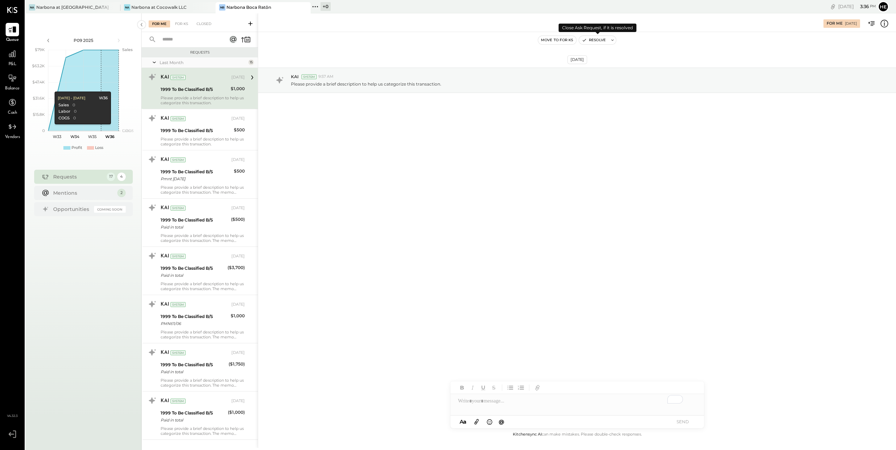
click at [600, 39] on button "Resolve" at bounding box center [594, 40] width 30 height 8
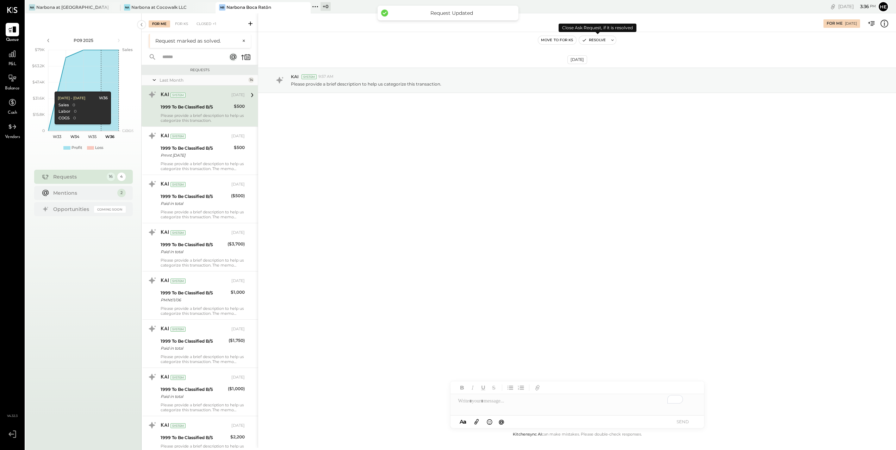
click at [600, 39] on button "Resolve" at bounding box center [594, 40] width 30 height 8
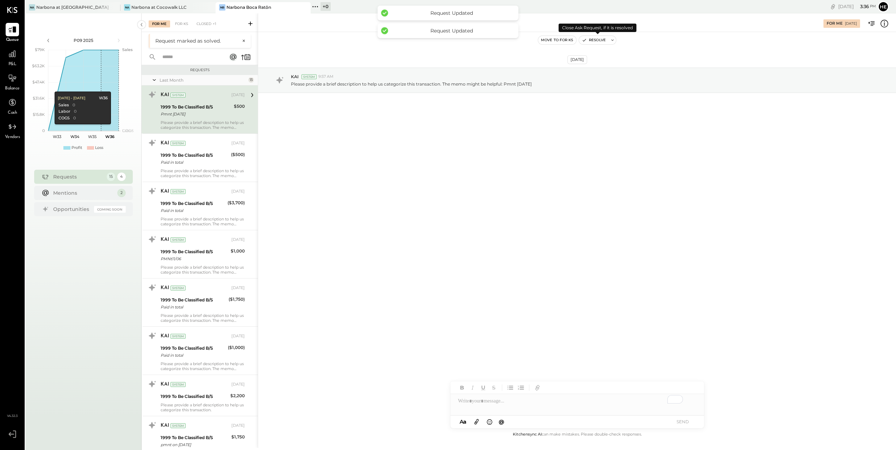
click at [600, 39] on button "Resolve" at bounding box center [594, 40] width 30 height 8
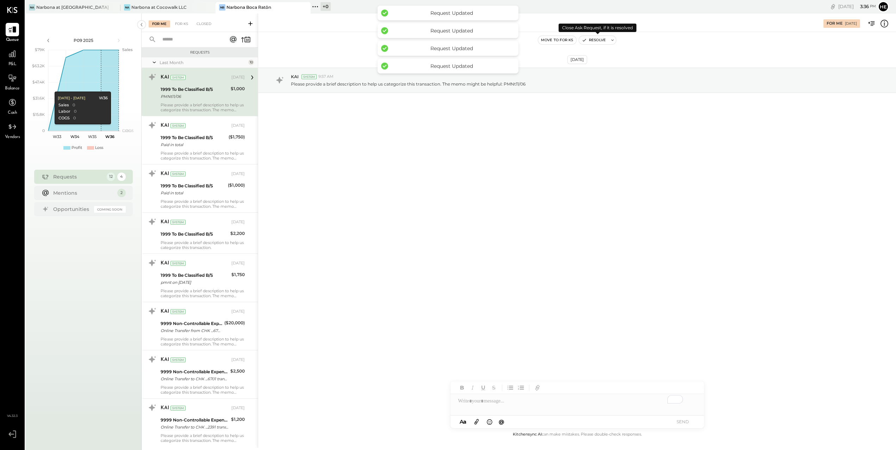
click at [600, 39] on button "Resolve" at bounding box center [594, 40] width 30 height 8
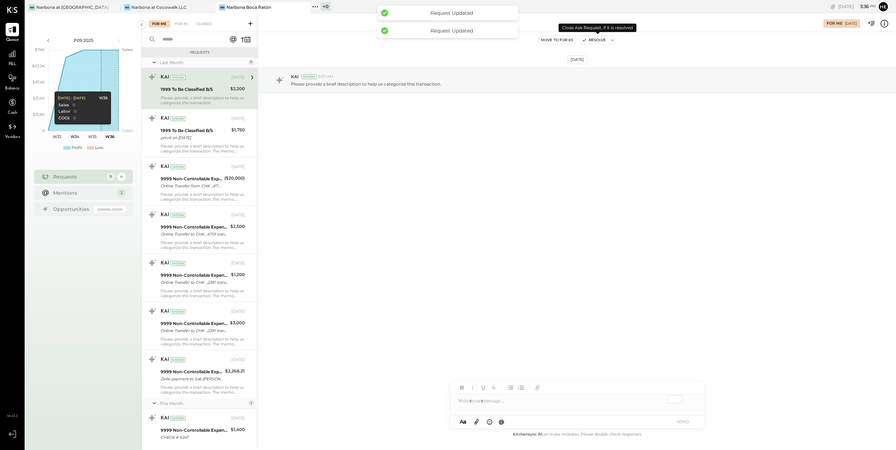
click at [600, 39] on button "Resolve" at bounding box center [594, 40] width 30 height 8
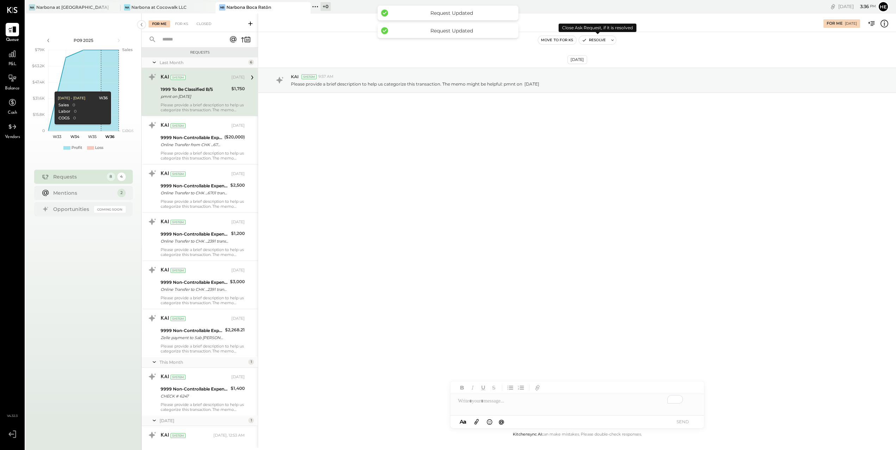
click at [600, 39] on button "Resolve" at bounding box center [594, 40] width 30 height 8
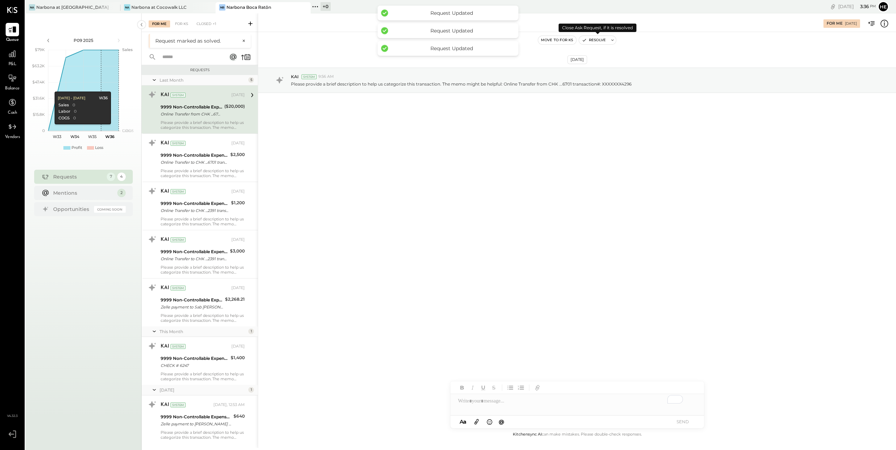
click at [600, 39] on button "Resolve" at bounding box center [594, 40] width 30 height 8
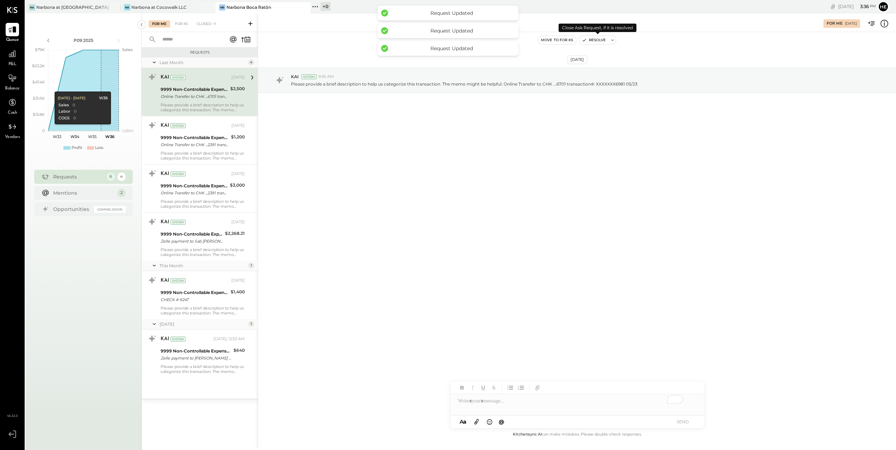
click at [600, 39] on button "Resolve" at bounding box center [594, 40] width 30 height 8
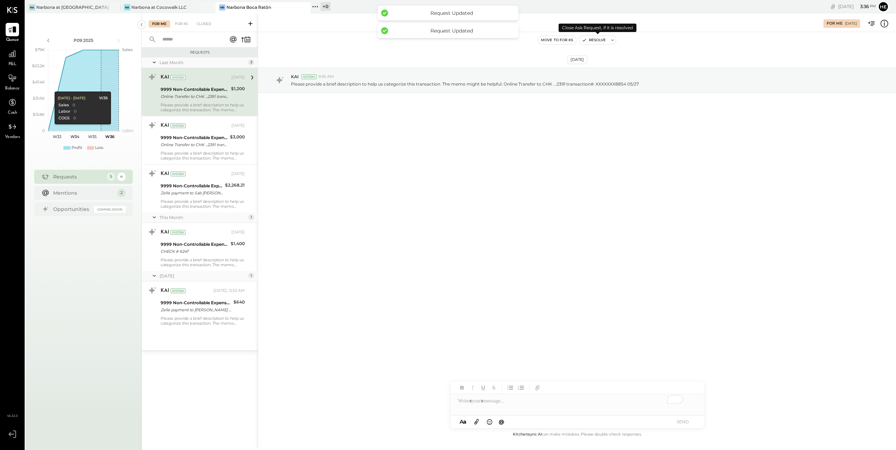
click at [600, 39] on button "Resolve" at bounding box center [594, 40] width 30 height 8
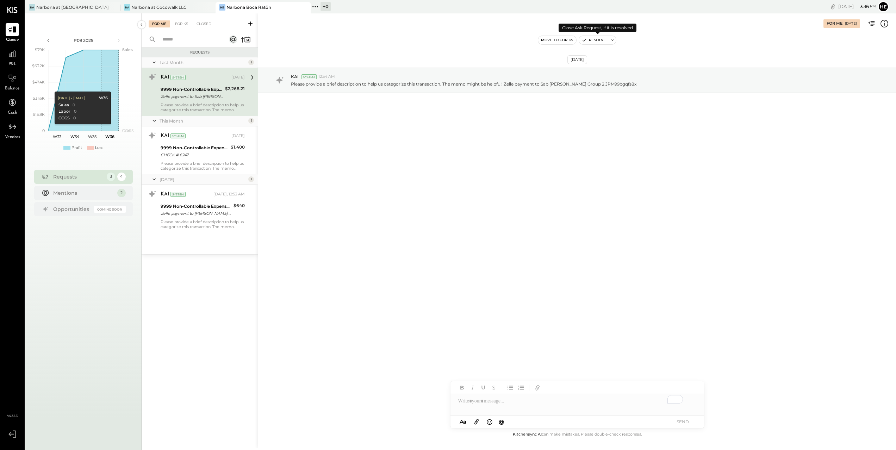
click at [600, 39] on button "Resolve" at bounding box center [594, 40] width 30 height 8
